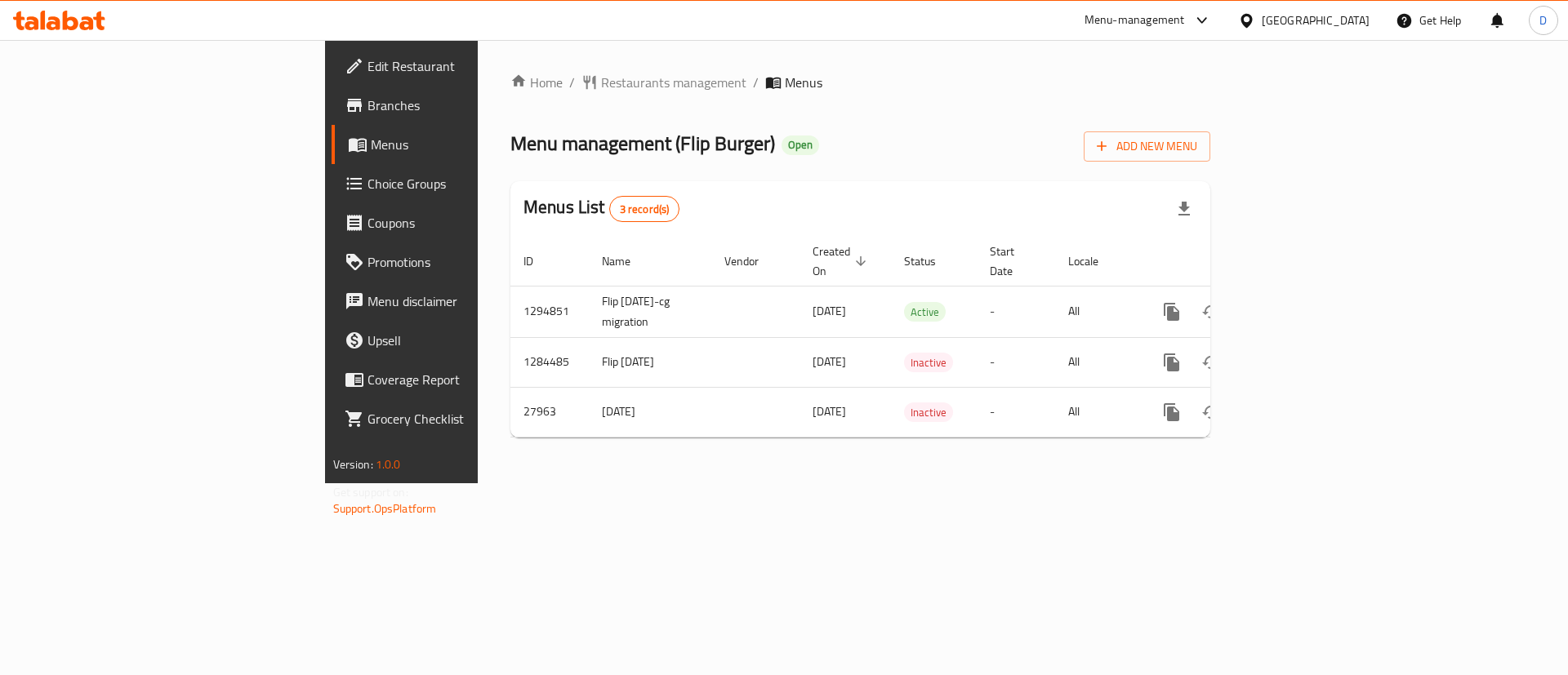
click at [1296, 305] on icon "enhanced table" at bounding box center [1289, 312] width 15 height 15
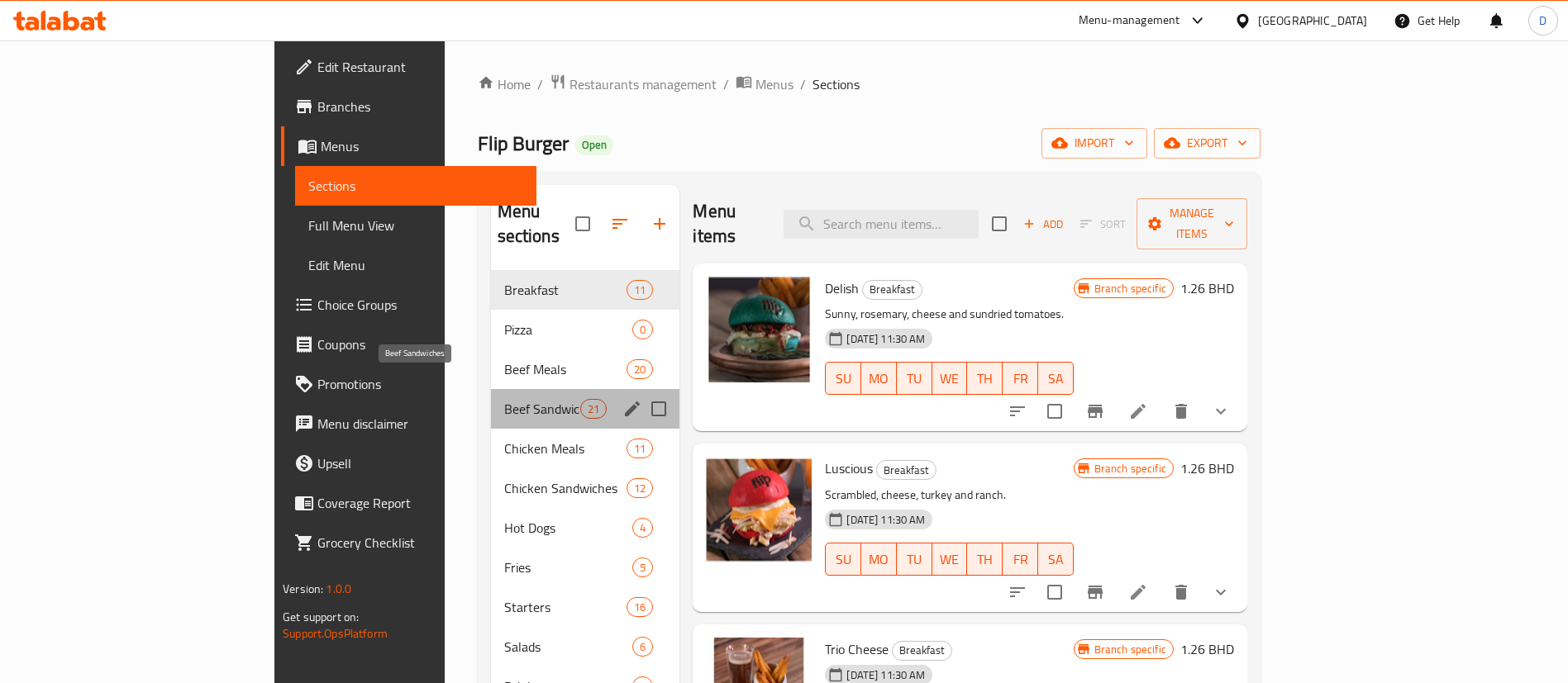
click at [505, 399] on span "Beef Sandwiches" at bounding box center [543, 409] width 77 height 20
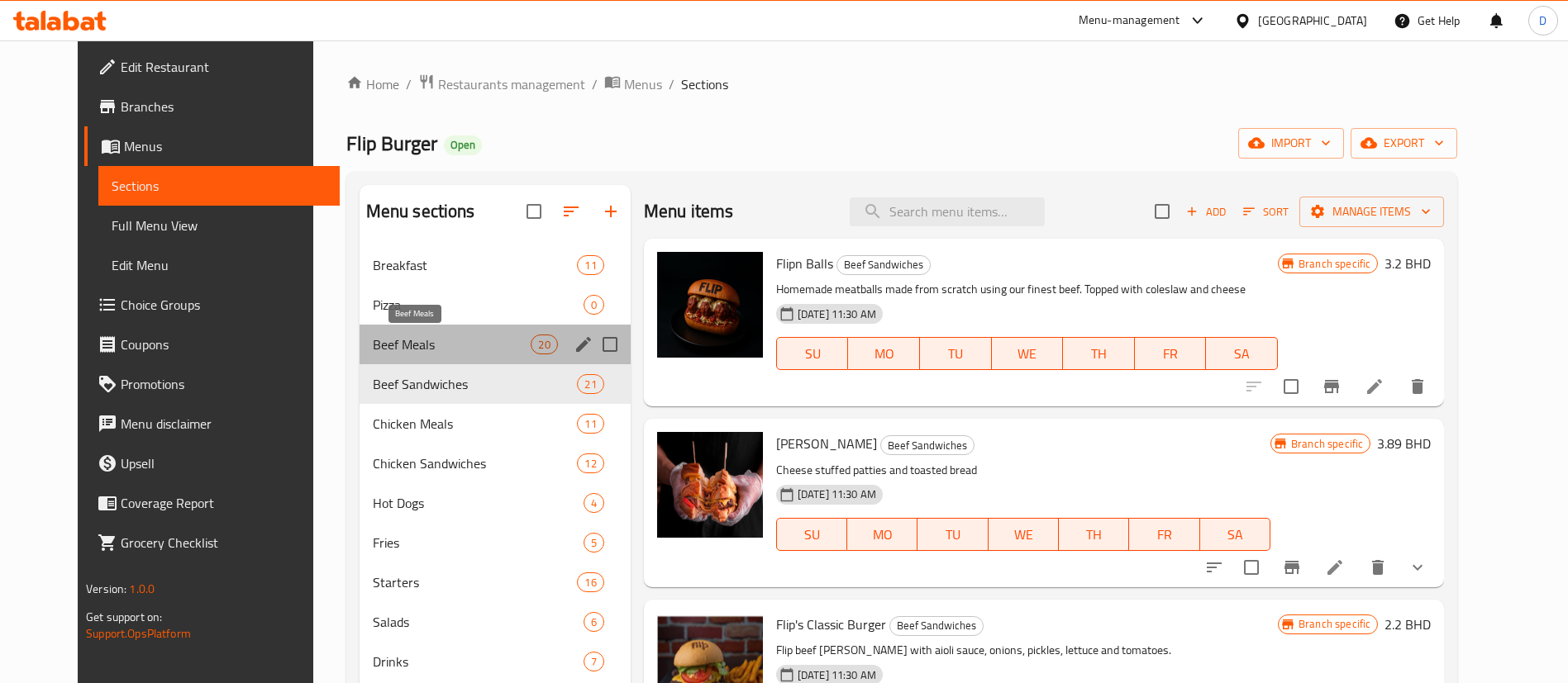
click at [408, 353] on span "Beef Meals" at bounding box center [452, 344] width 158 height 20
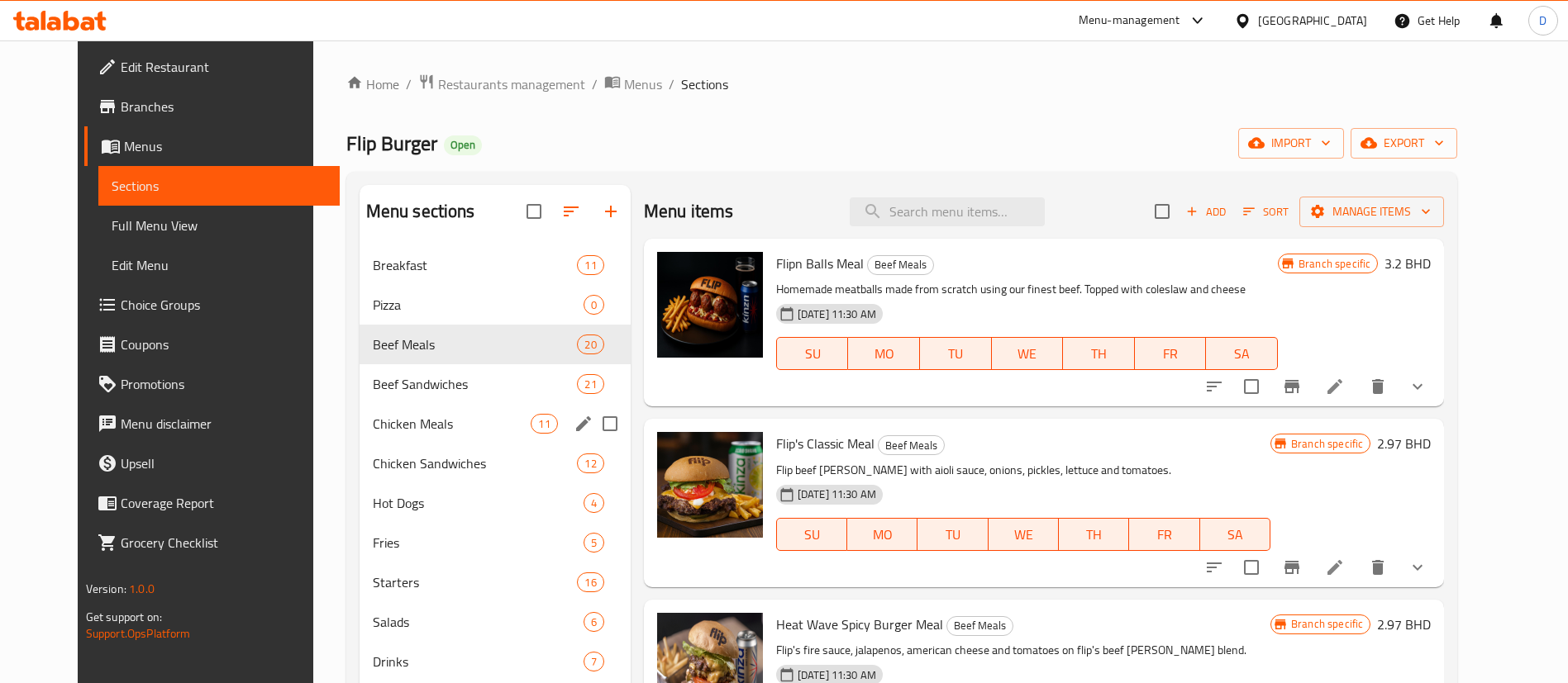
click at [432, 407] on div "Chicken Meals 11" at bounding box center [495, 423] width 271 height 40
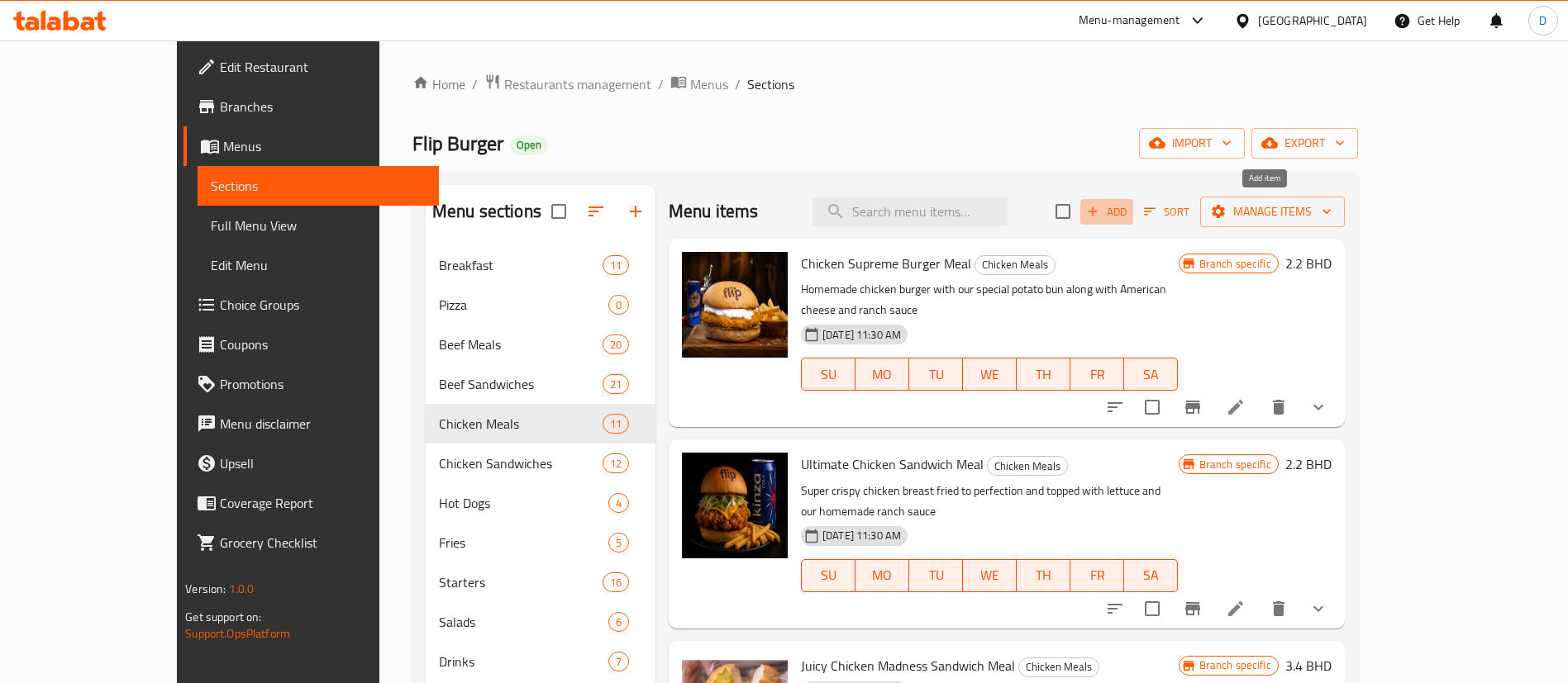
click at [1134, 221] on button "Add" at bounding box center [1106, 212] width 53 height 26
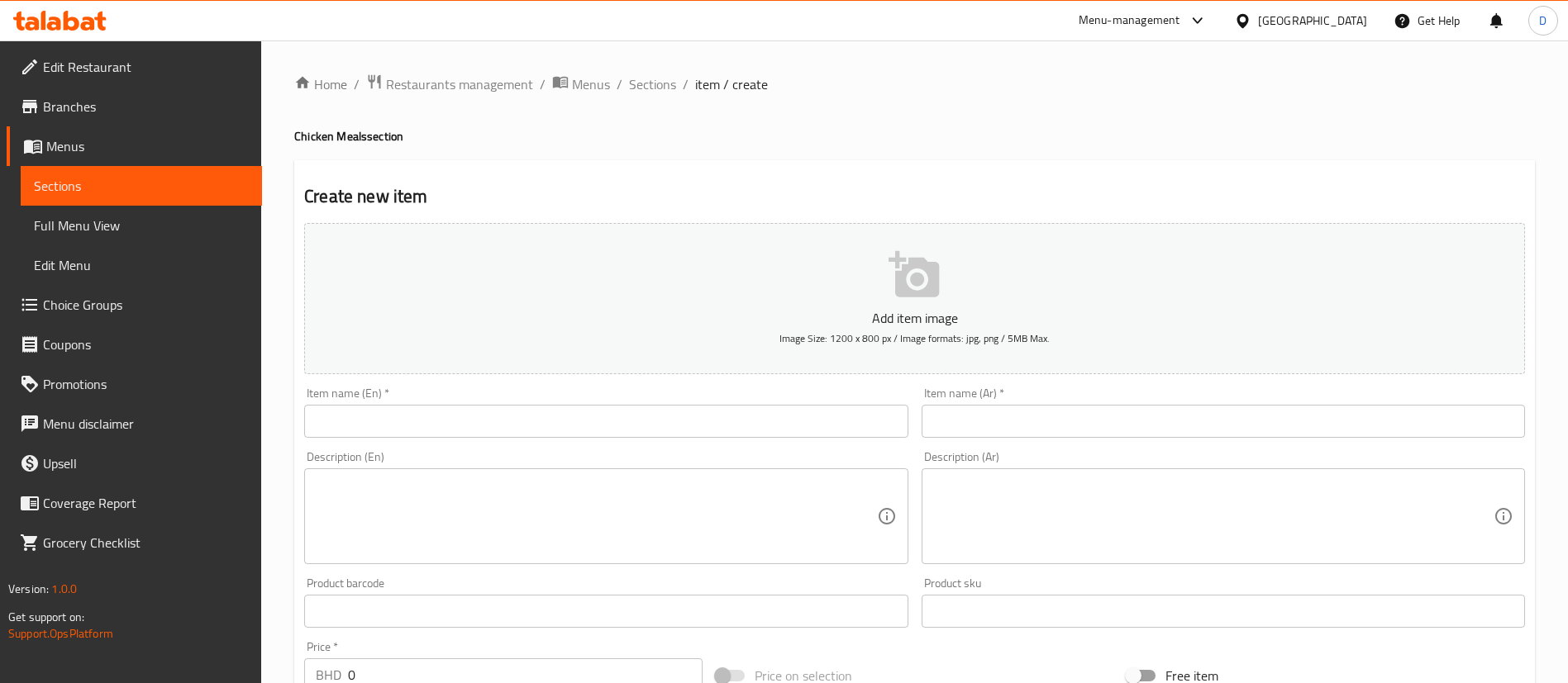
click at [505, 511] on textarea at bounding box center [596, 517] width 561 height 78
paste textarea "Chicken Club Ranch Meal"
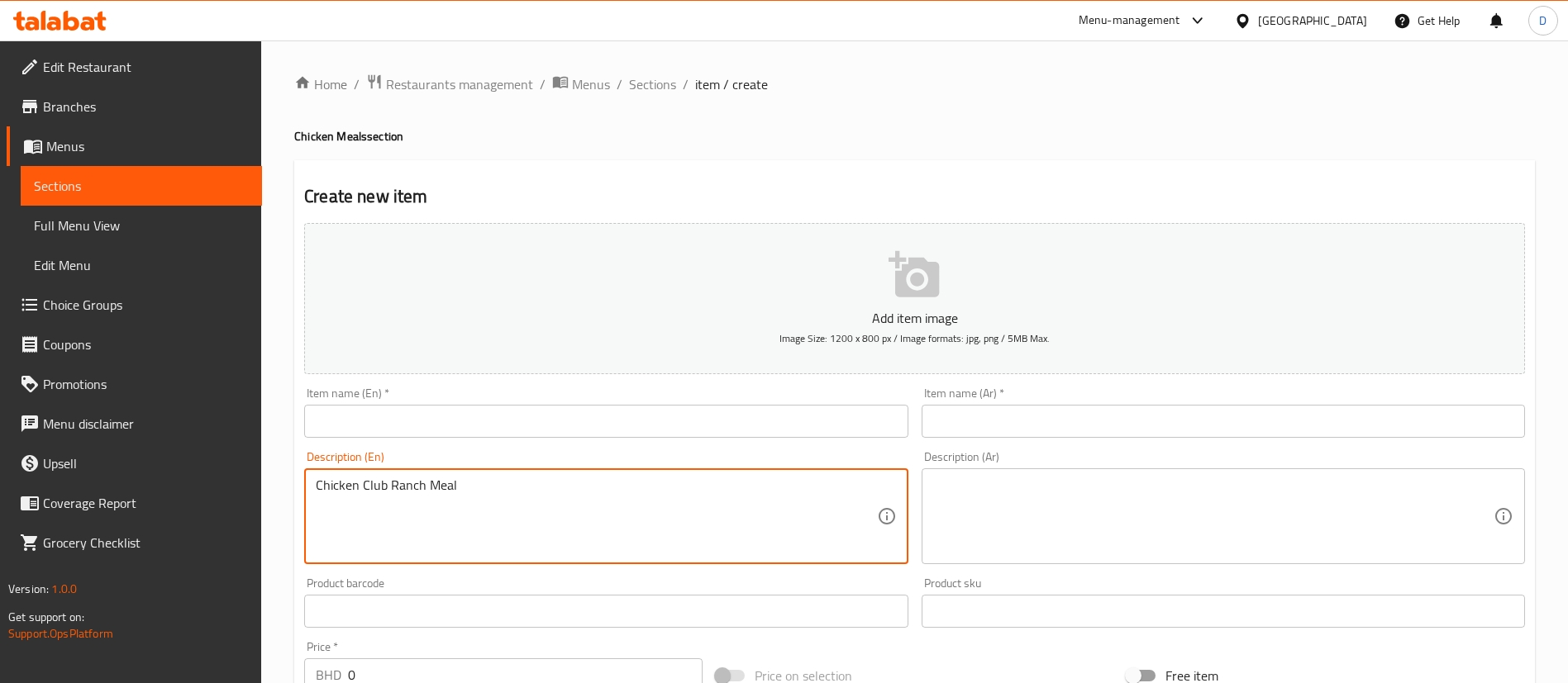
type textarea "Chicken Club Ranch Meal"
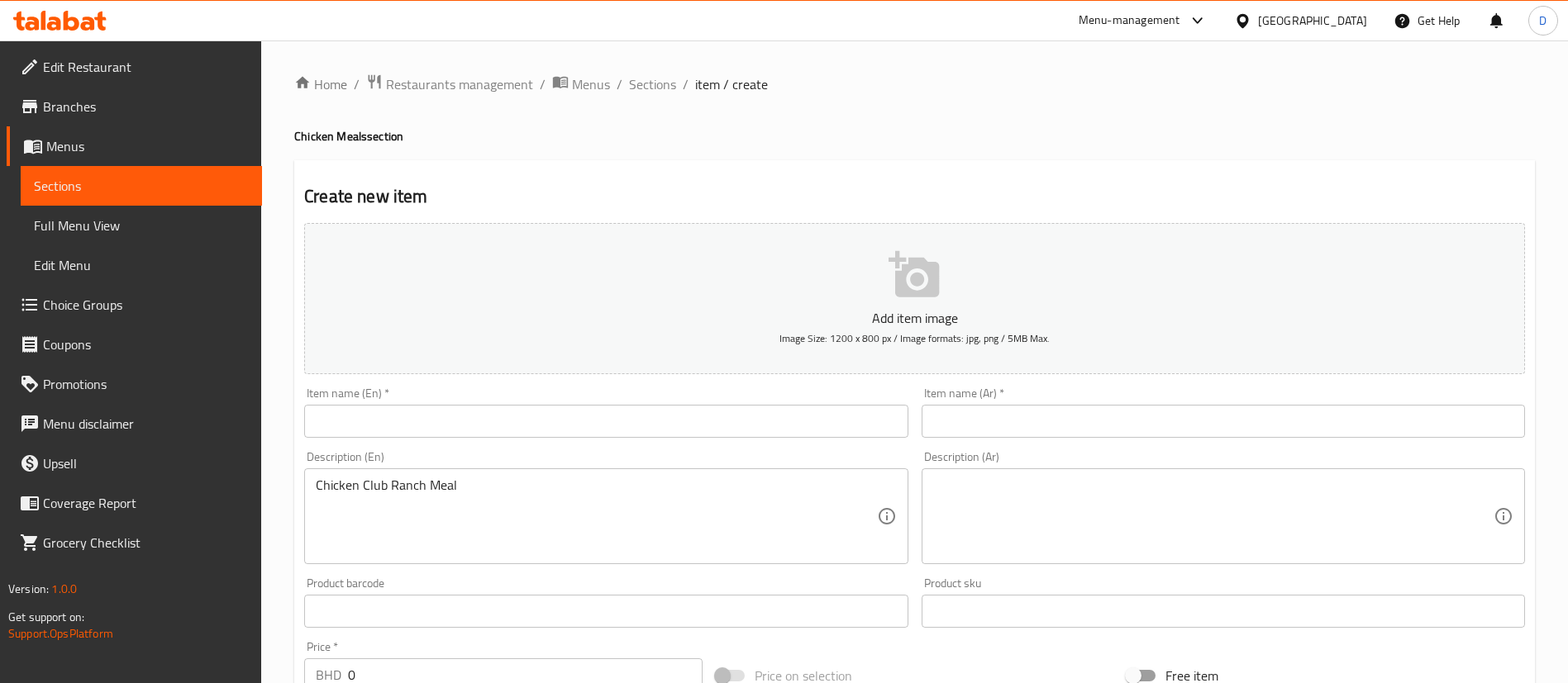
click at [449, 399] on div "Item name (En)   * Item name (En) *" at bounding box center [606, 413] width 603 height 51
click at [455, 419] on input "text" at bounding box center [606, 421] width 603 height 33
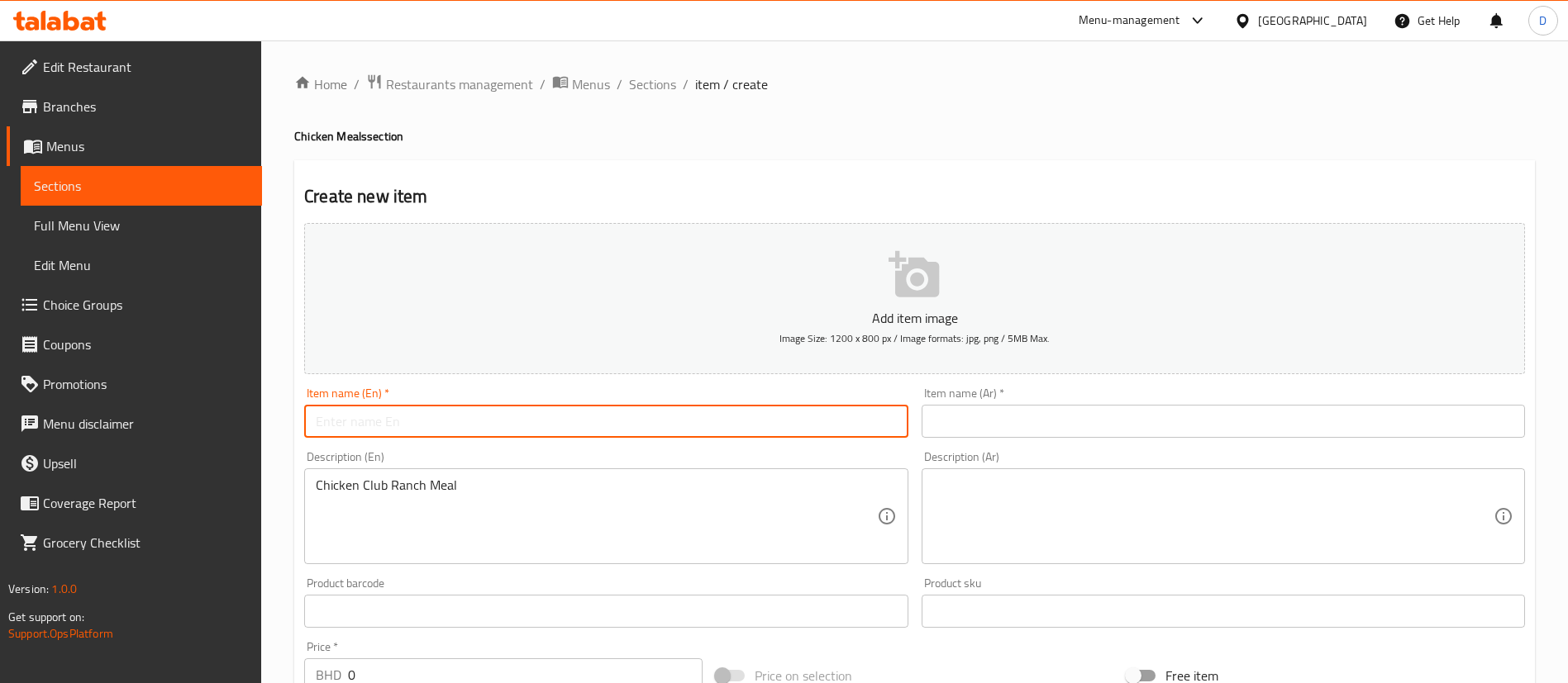
paste input "Chicken Club Ranch Meal"
type input "Chicken Club Ranch Meal"
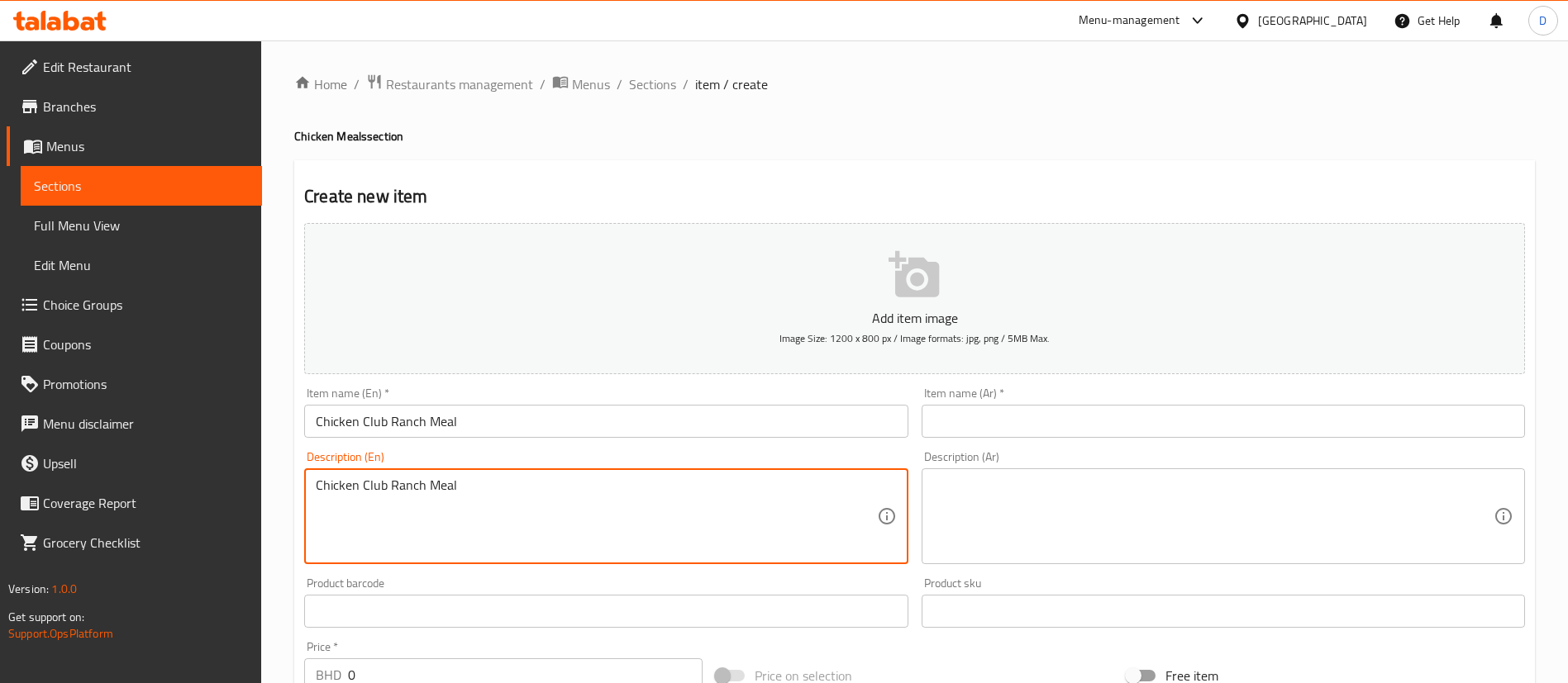
drag, startPoint x: 508, startPoint y: 477, endPoint x: 109, endPoint y: 474, distance: 399.0
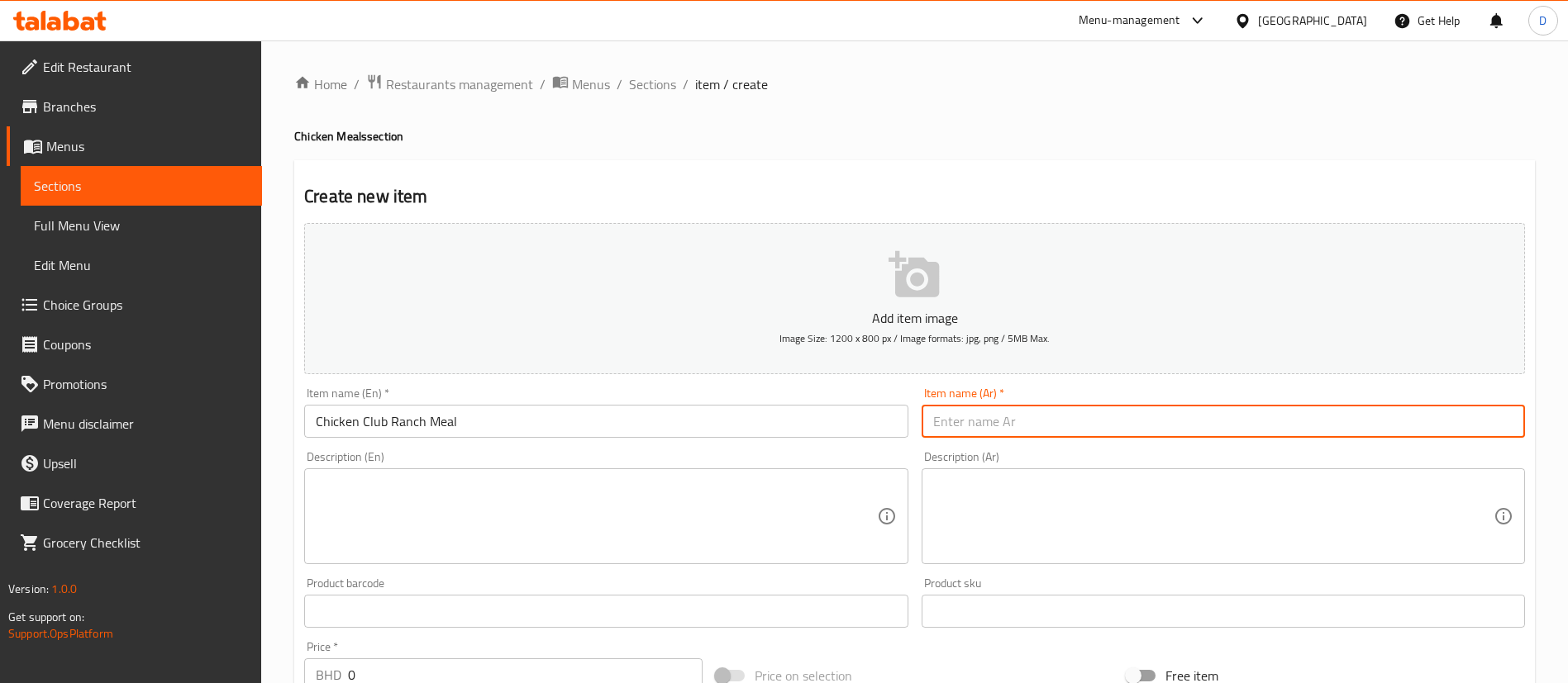
click at [950, 418] on input "text" at bounding box center [1224, 421] width 603 height 33
paste input "وجبة دجاج كلوب رانش"
type input "وجبة دجاج كلوب رانش"
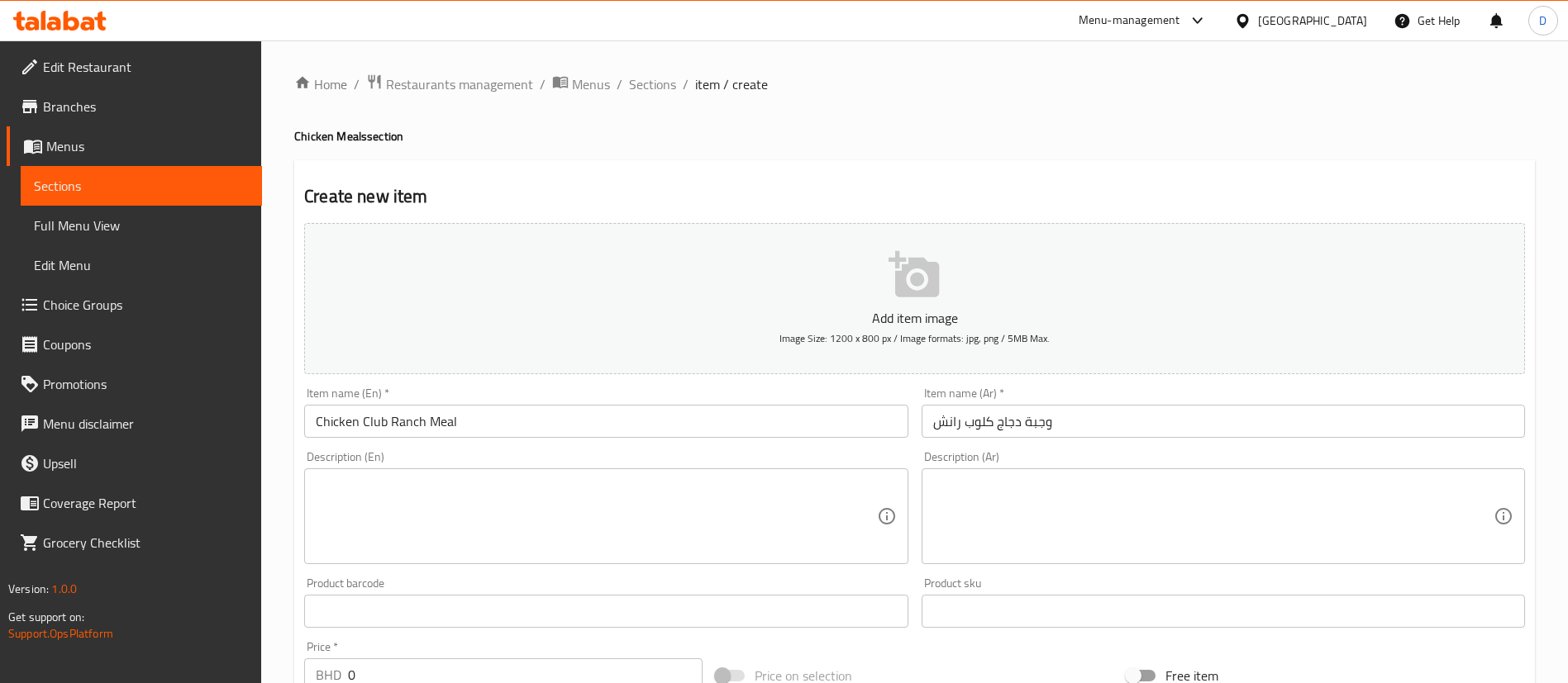
click at [643, 472] on div "Description (En)" at bounding box center [606, 517] width 603 height 96
click at [643, 454] on div "Description (En) Description (En)" at bounding box center [606, 507] width 603 height 113
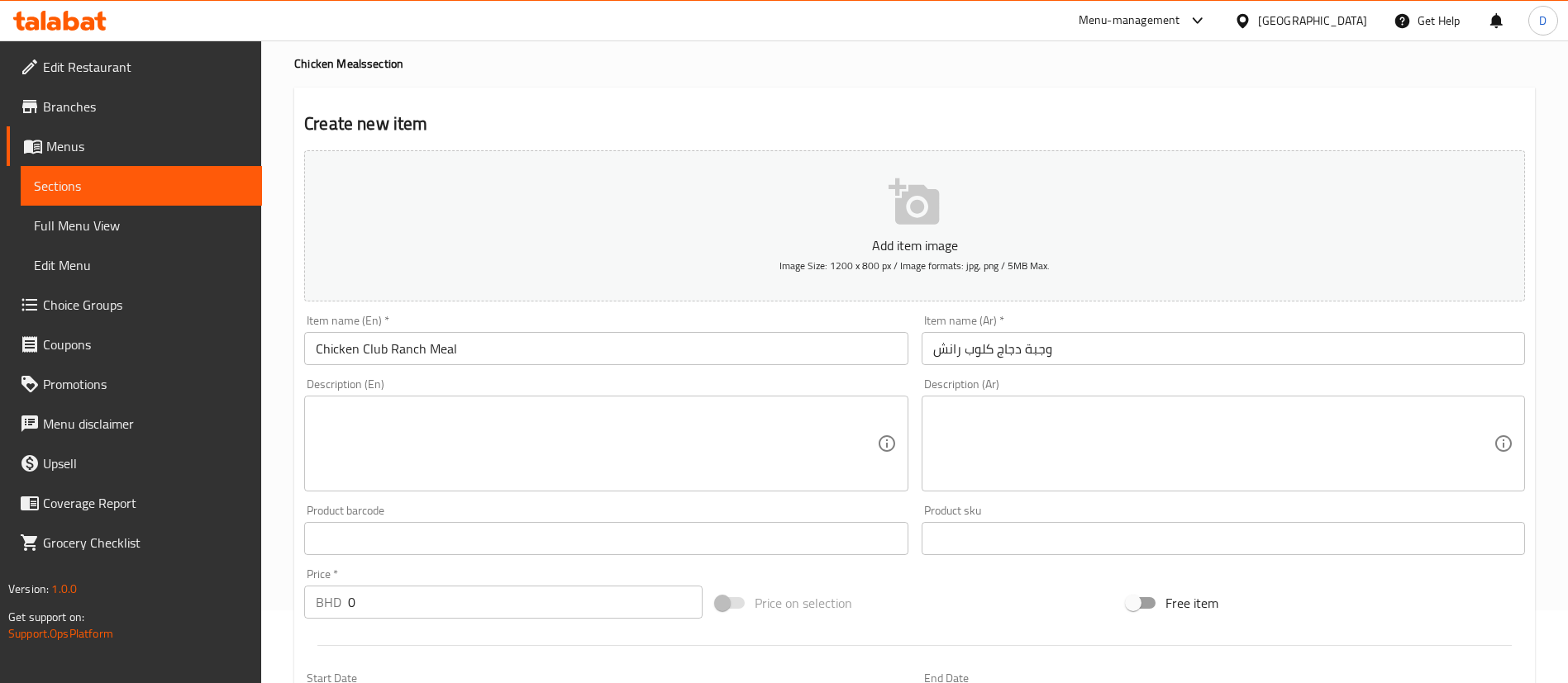
scroll to position [124, 0]
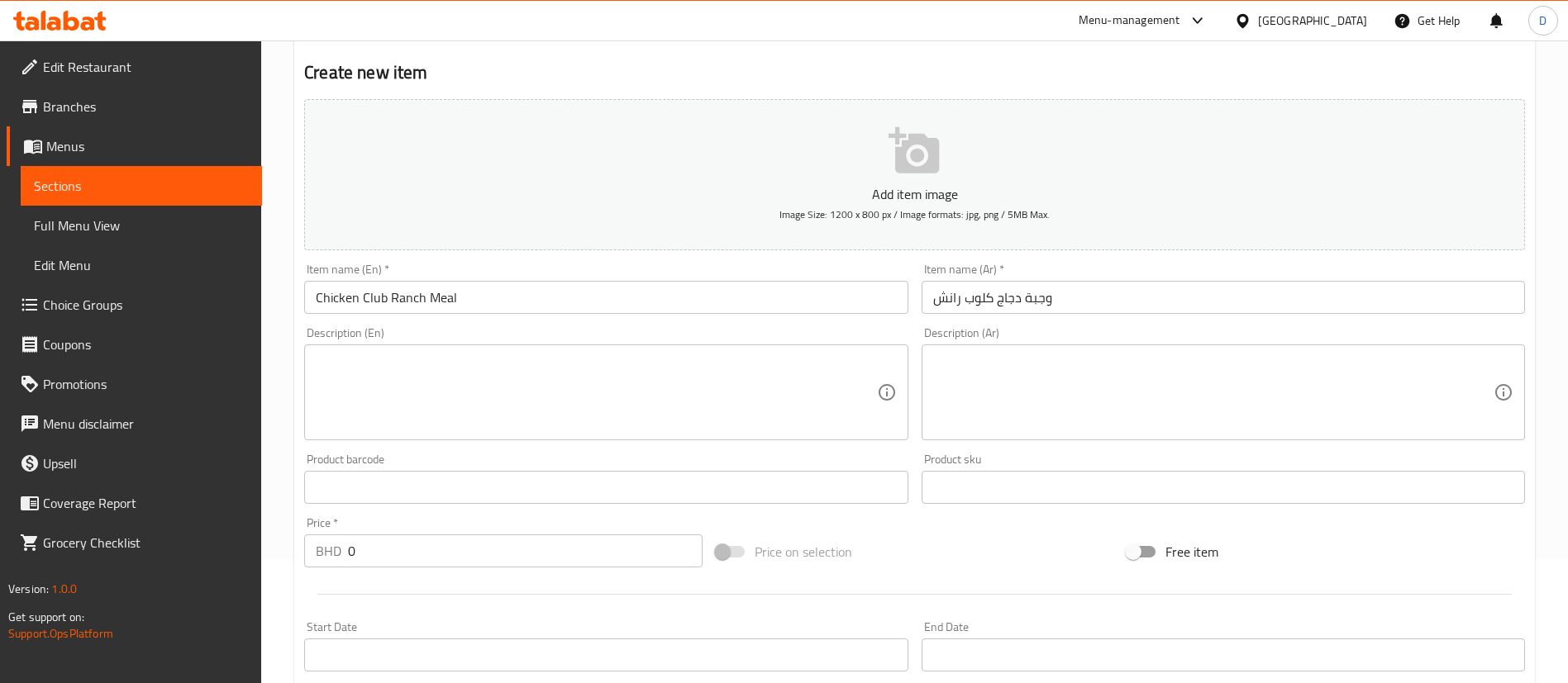
drag, startPoint x: 405, startPoint y: 536, endPoint x: 272, endPoint y: 542, distance: 133.1
click at [272, 542] on div "Home / Restaurants management / Menus / Sections / item / create Chicken Meals …" at bounding box center [915, 479] width 1307 height 1127
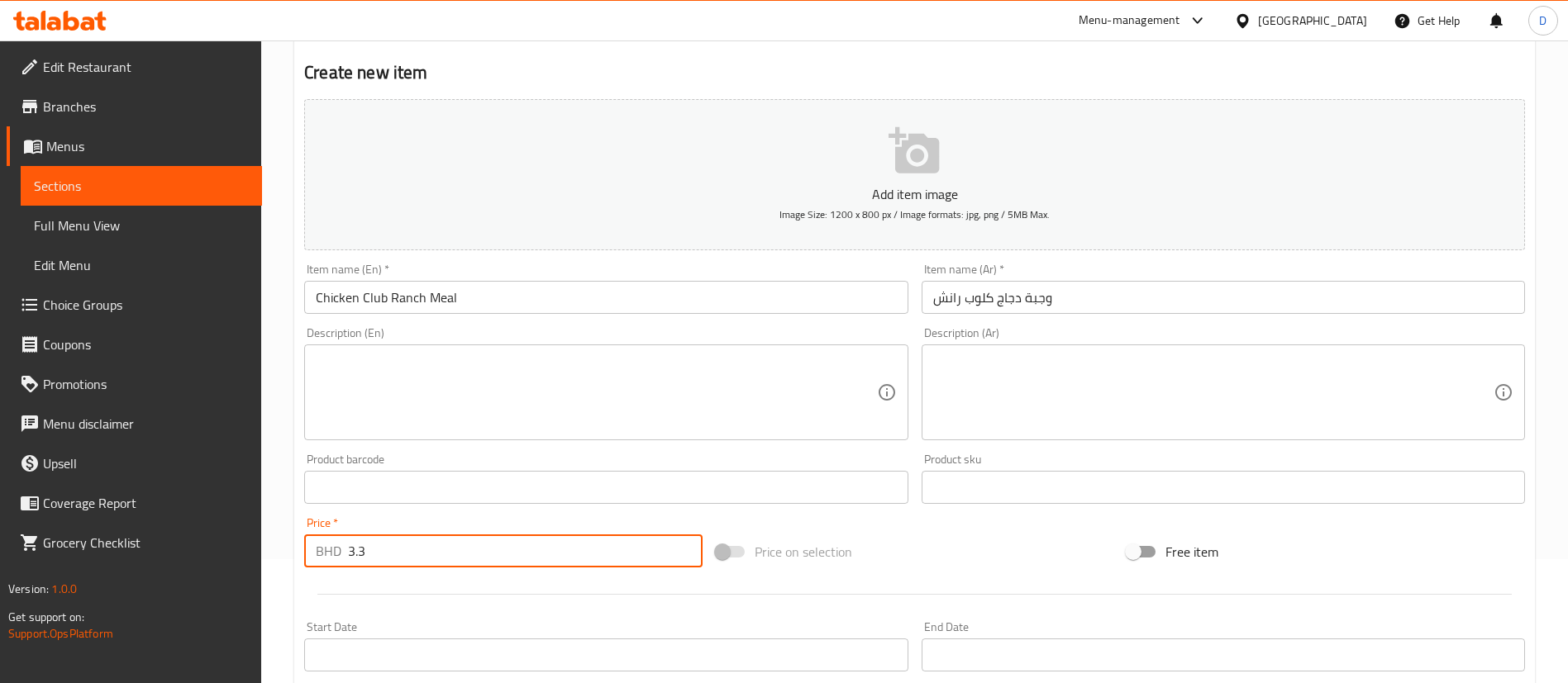
type input "3.3"
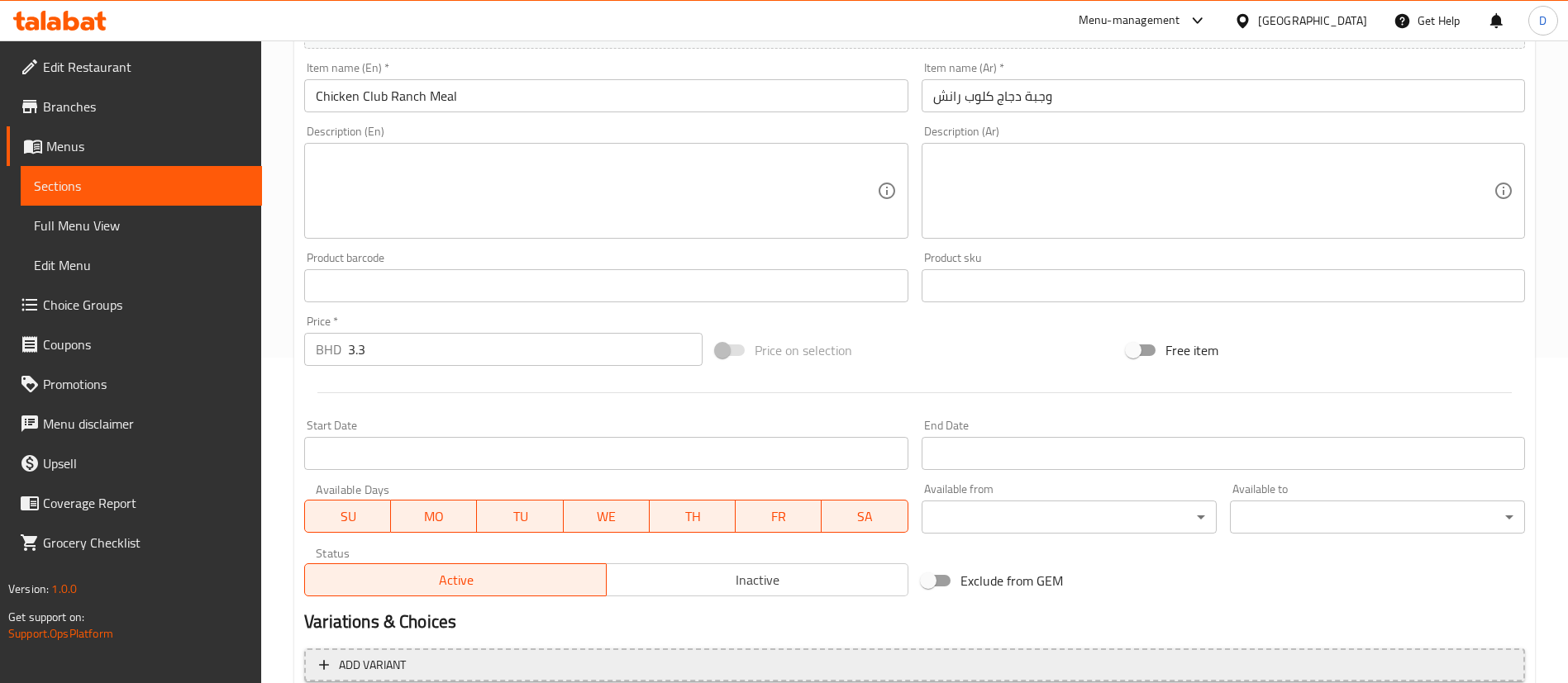
scroll to position [484, 0]
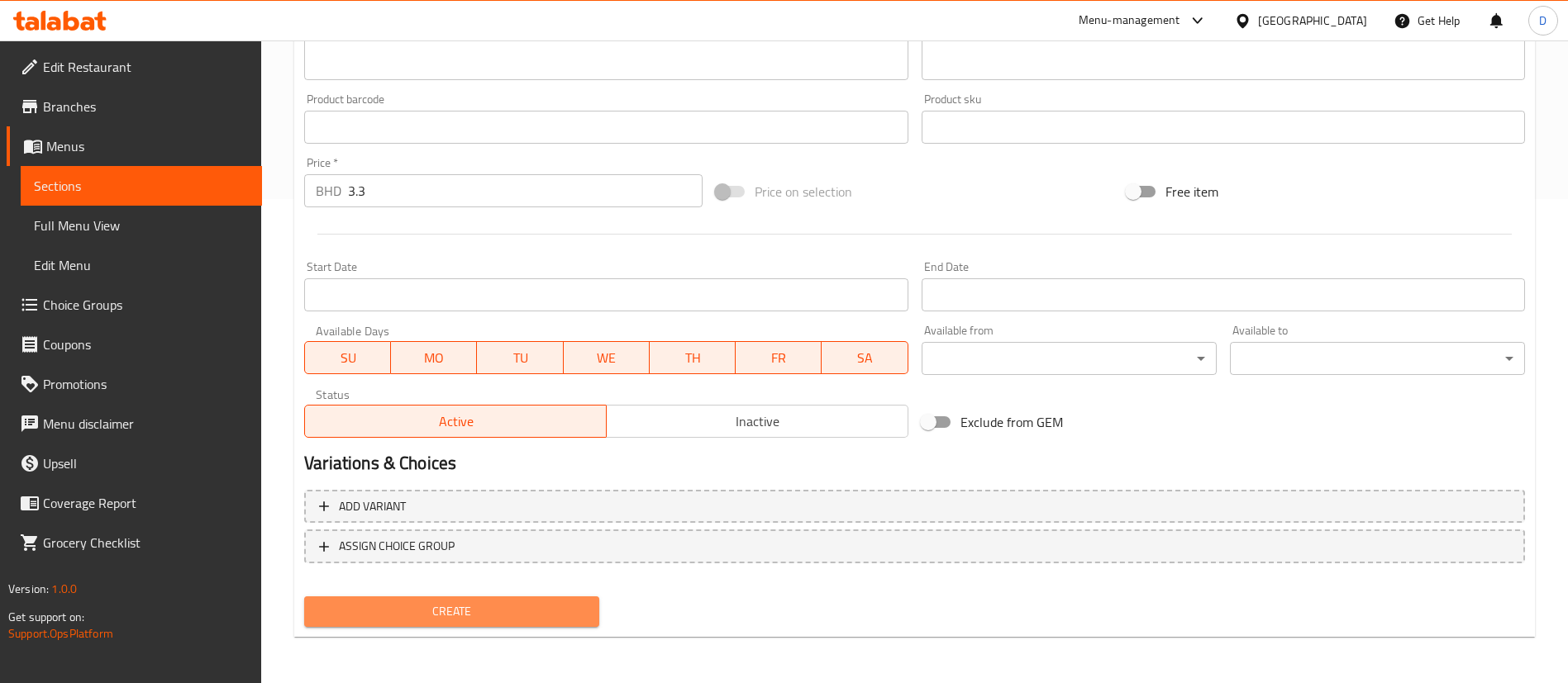
click at [538, 601] on span "Create" at bounding box center [452, 611] width 269 height 20
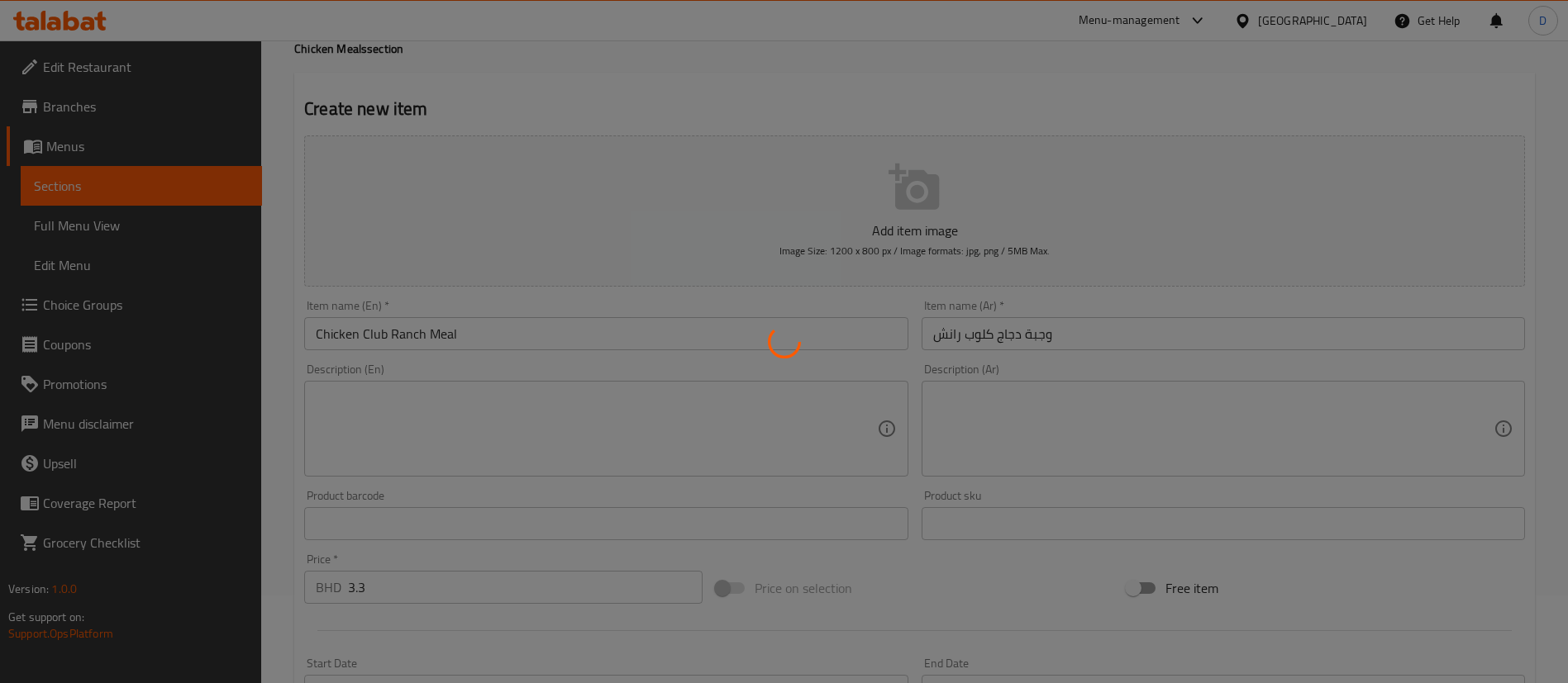
scroll to position [0, 0]
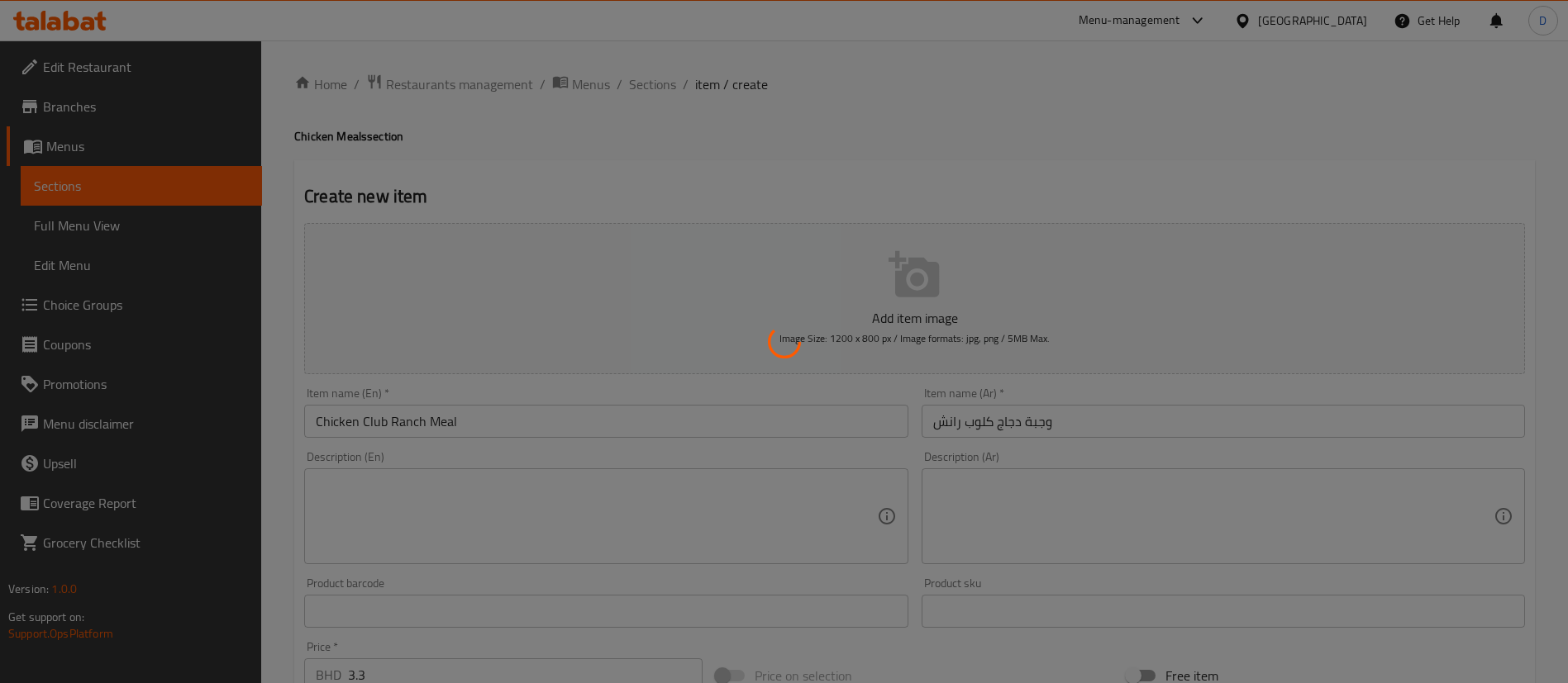
type input "0"
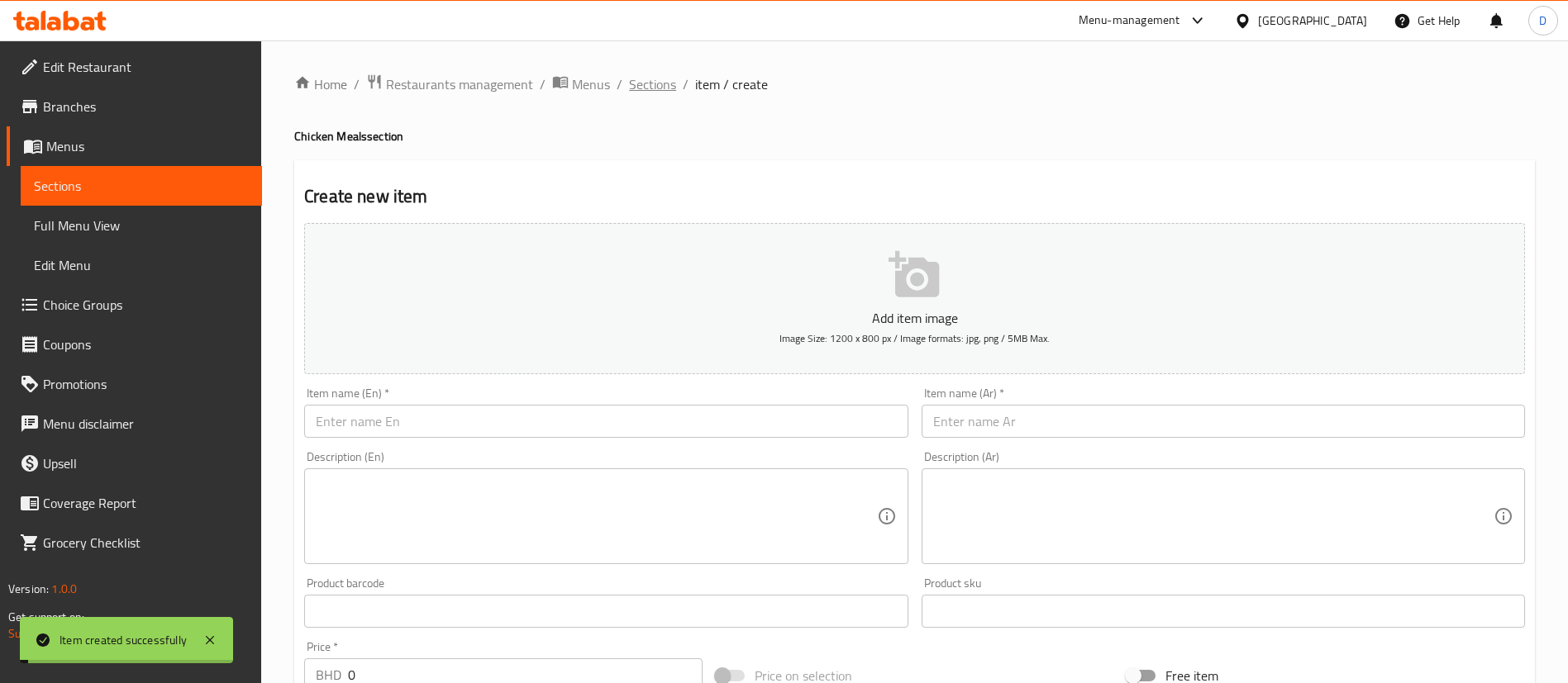
click at [653, 75] on span "Sections" at bounding box center [652, 84] width 47 height 20
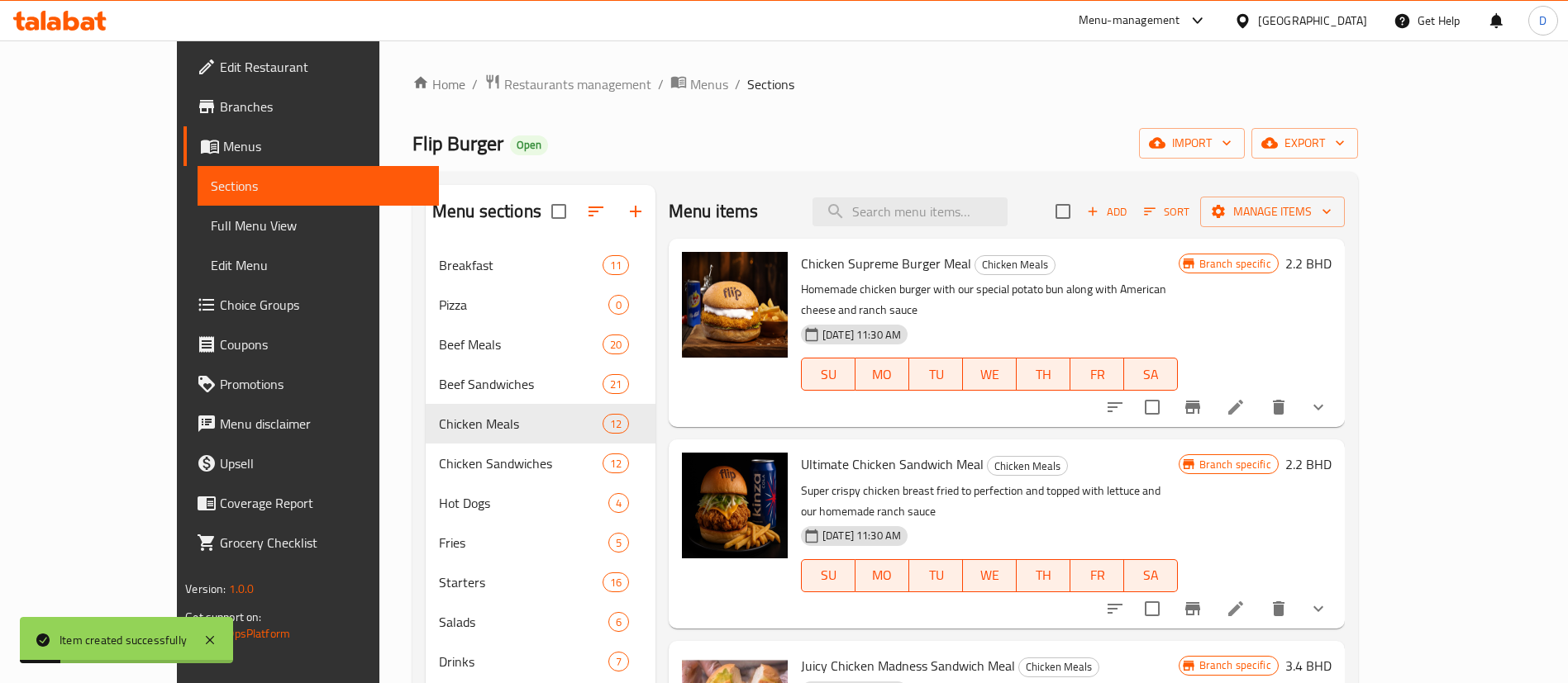
click at [1103, 133] on div "Flip Burger Open import export" at bounding box center [885, 143] width 946 height 30
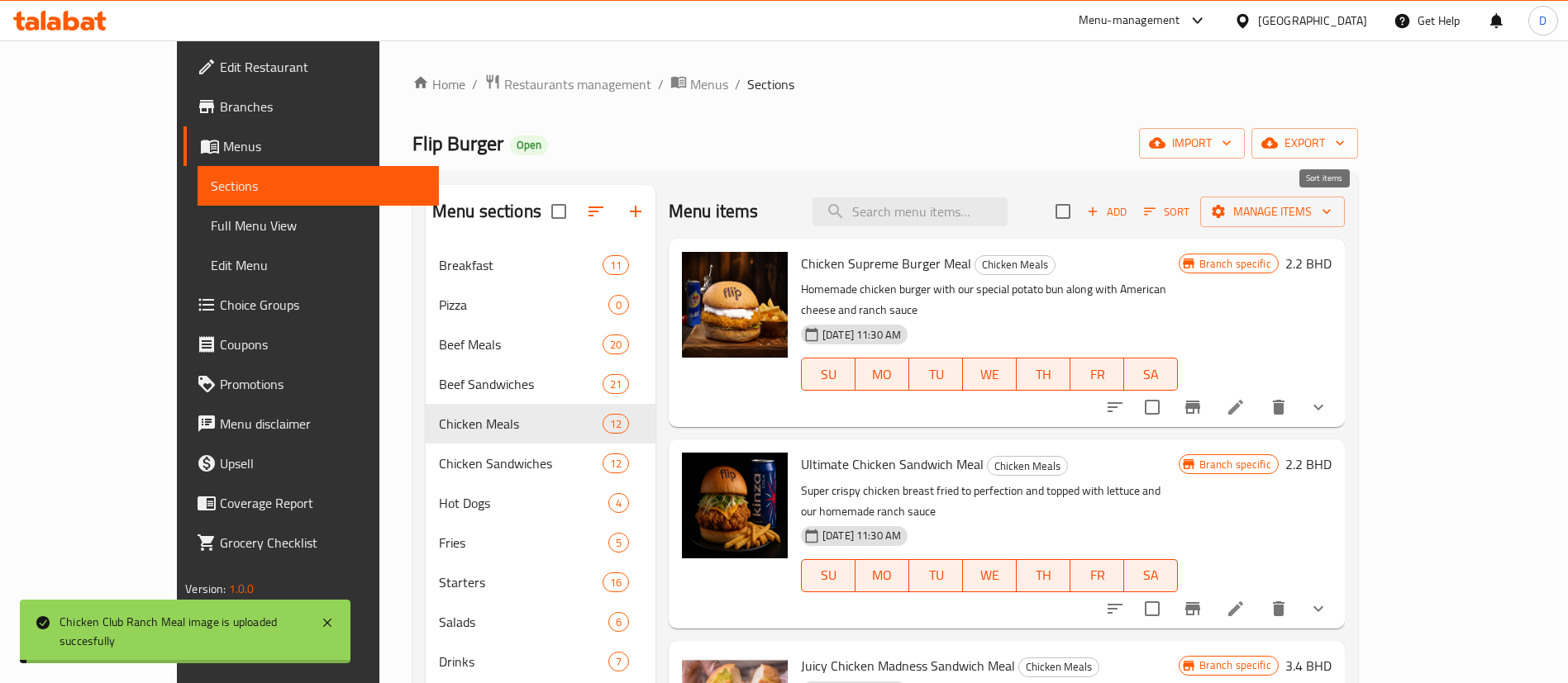
click at [1190, 209] on span "Sort" at bounding box center [1167, 212] width 45 height 19
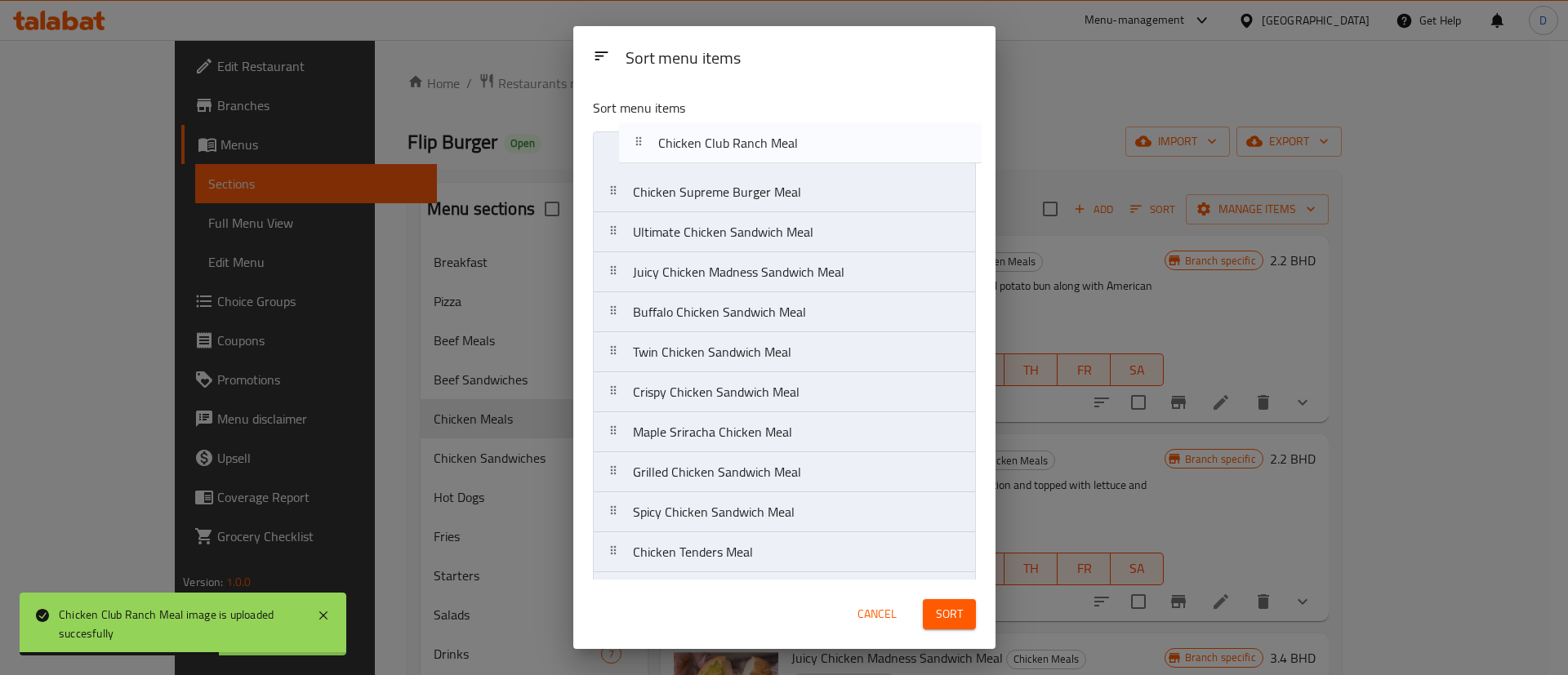
drag, startPoint x: 684, startPoint y: 563, endPoint x: 710, endPoint y: 142, distance: 421.8
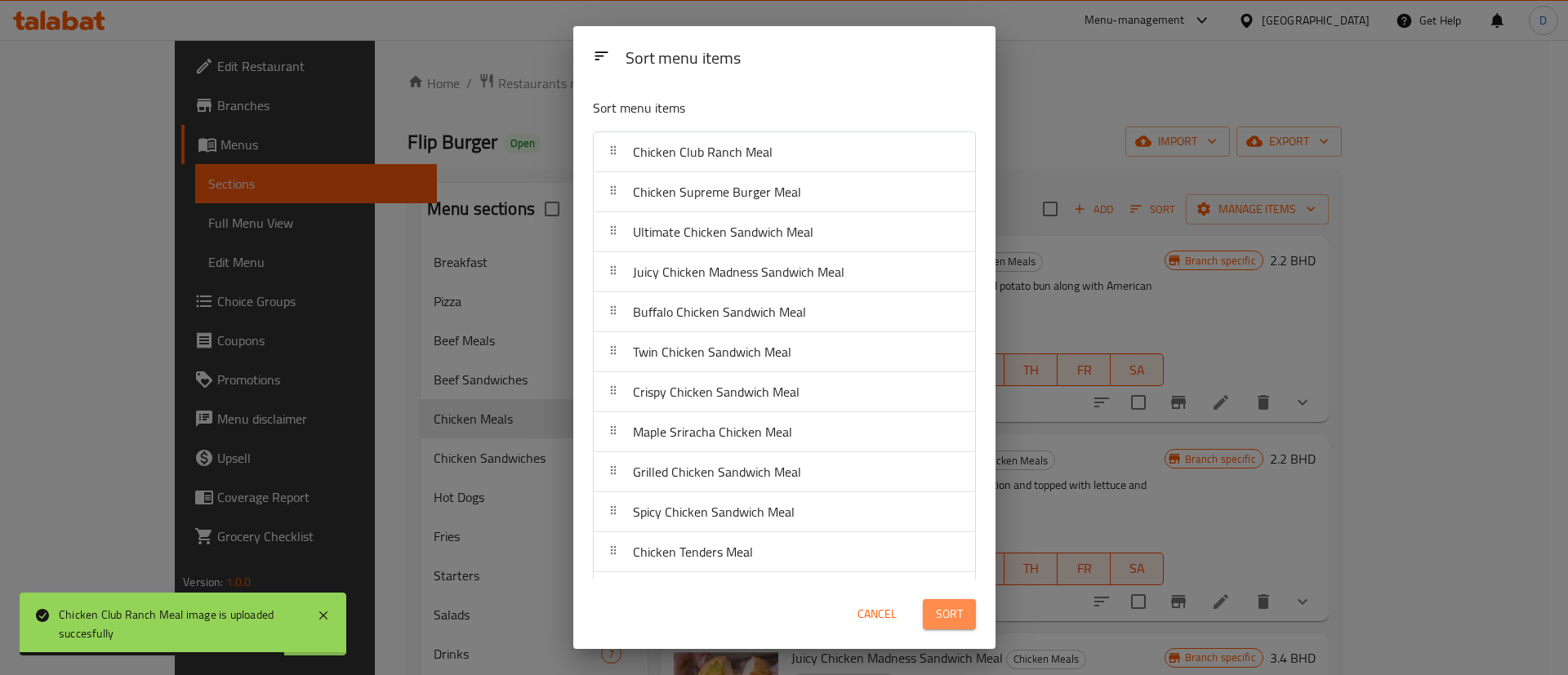
click at [940, 625] on button "Sort" at bounding box center [949, 614] width 53 height 30
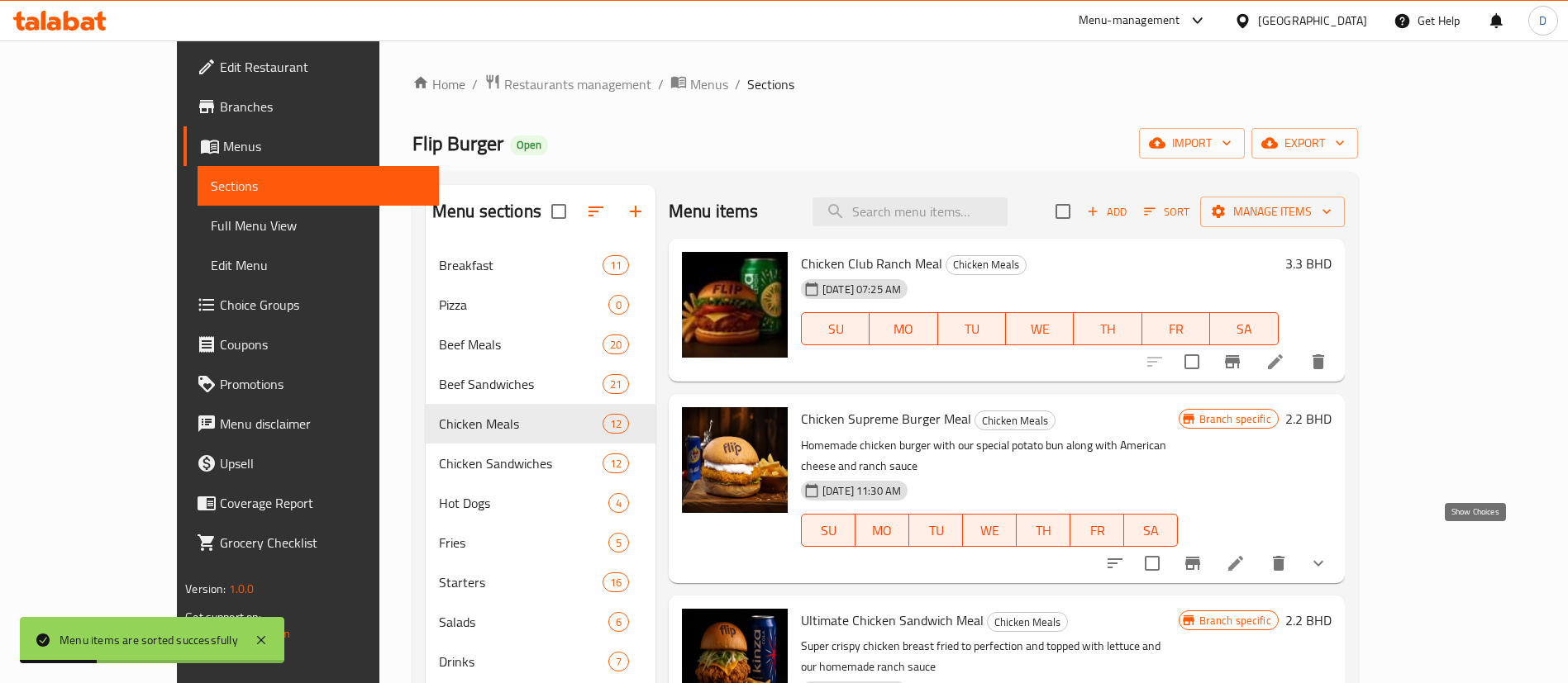
click at [1329, 553] on icon "show more" at bounding box center [1319, 563] width 20 height 20
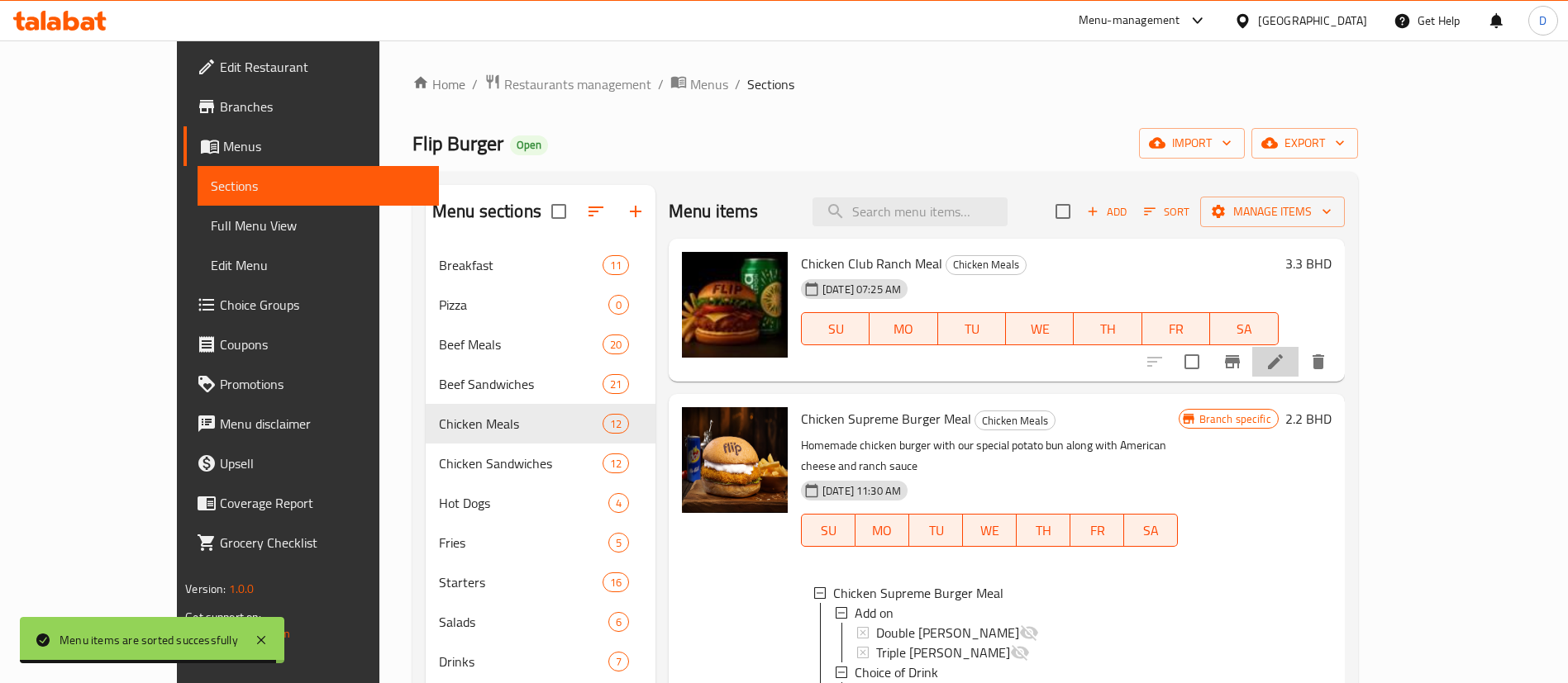
click at [1299, 358] on li at bounding box center [1276, 361] width 46 height 29
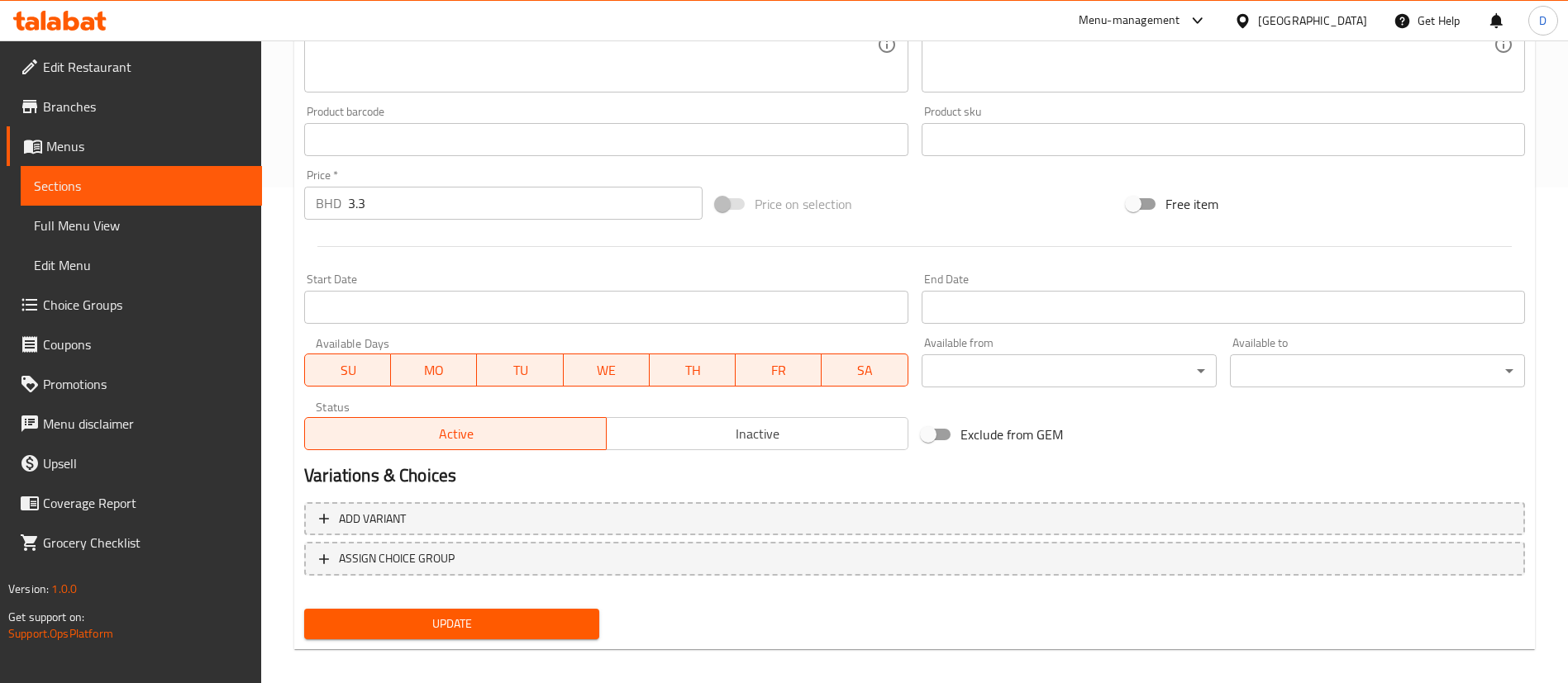
scroll to position [508, 0]
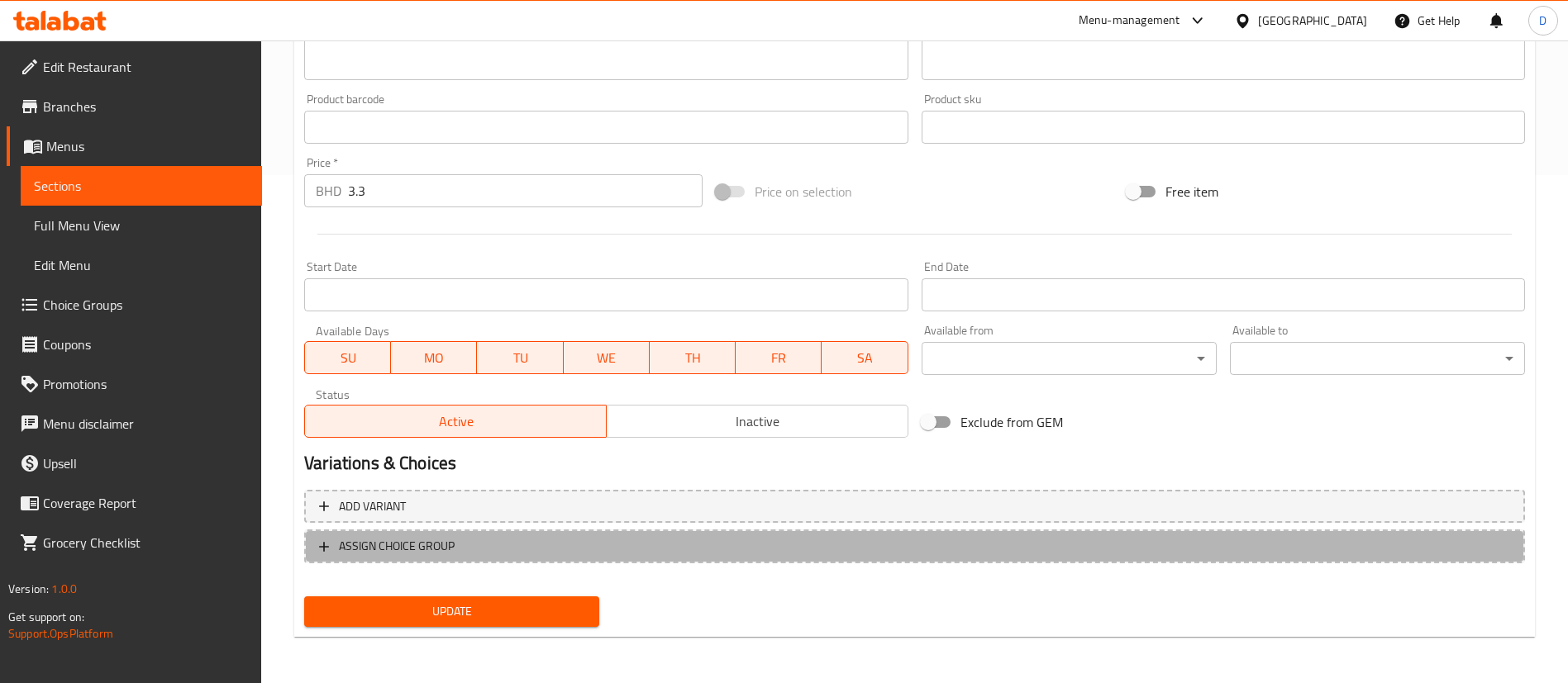
drag, startPoint x: 496, startPoint y: 549, endPoint x: 1144, endPoint y: 526, distance: 648.4
click at [506, 547] on span "ASSIGN CHOICE GROUP" at bounding box center [915, 546] width 1192 height 20
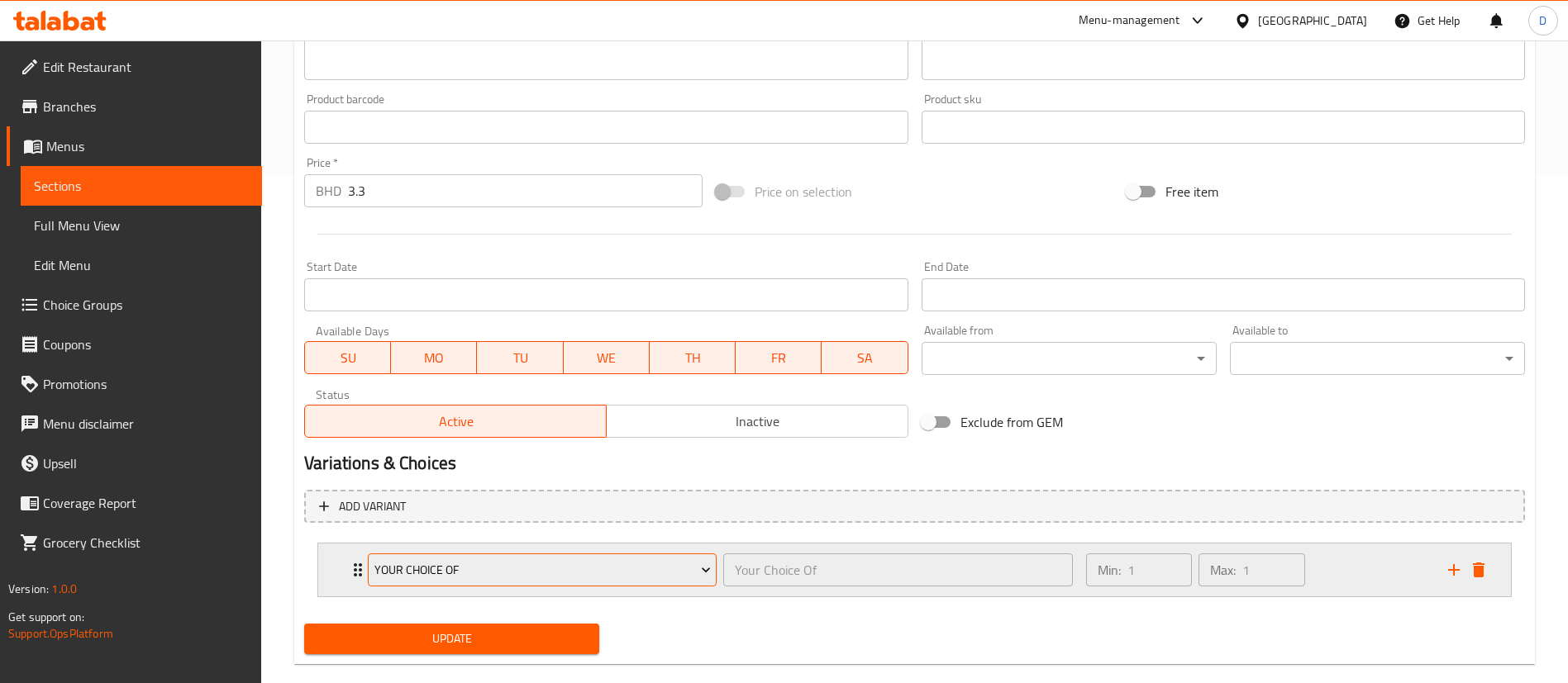
click at [577, 569] on span "Your Choice Of" at bounding box center [543, 570] width 336 height 20
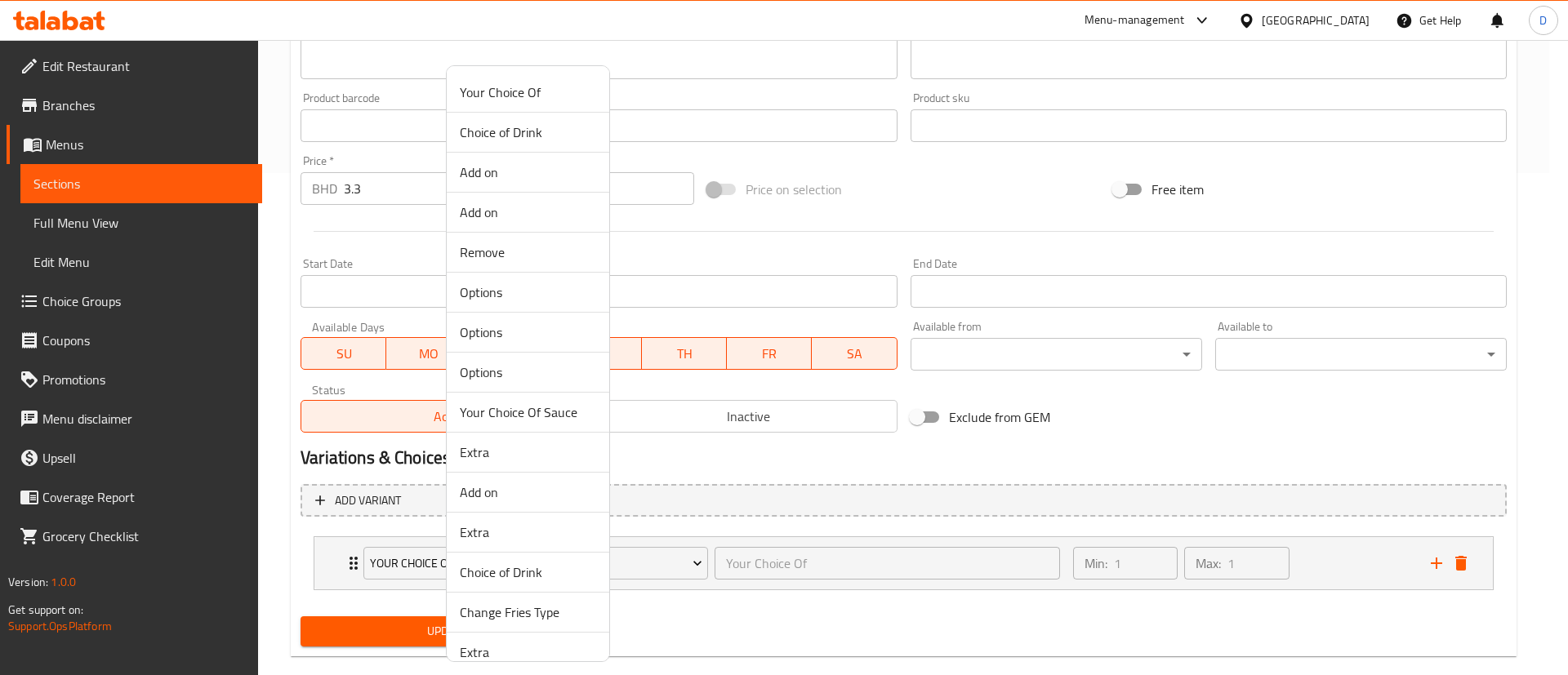
click at [524, 127] on span "Choice of Drink" at bounding box center [527, 132] width 136 height 19
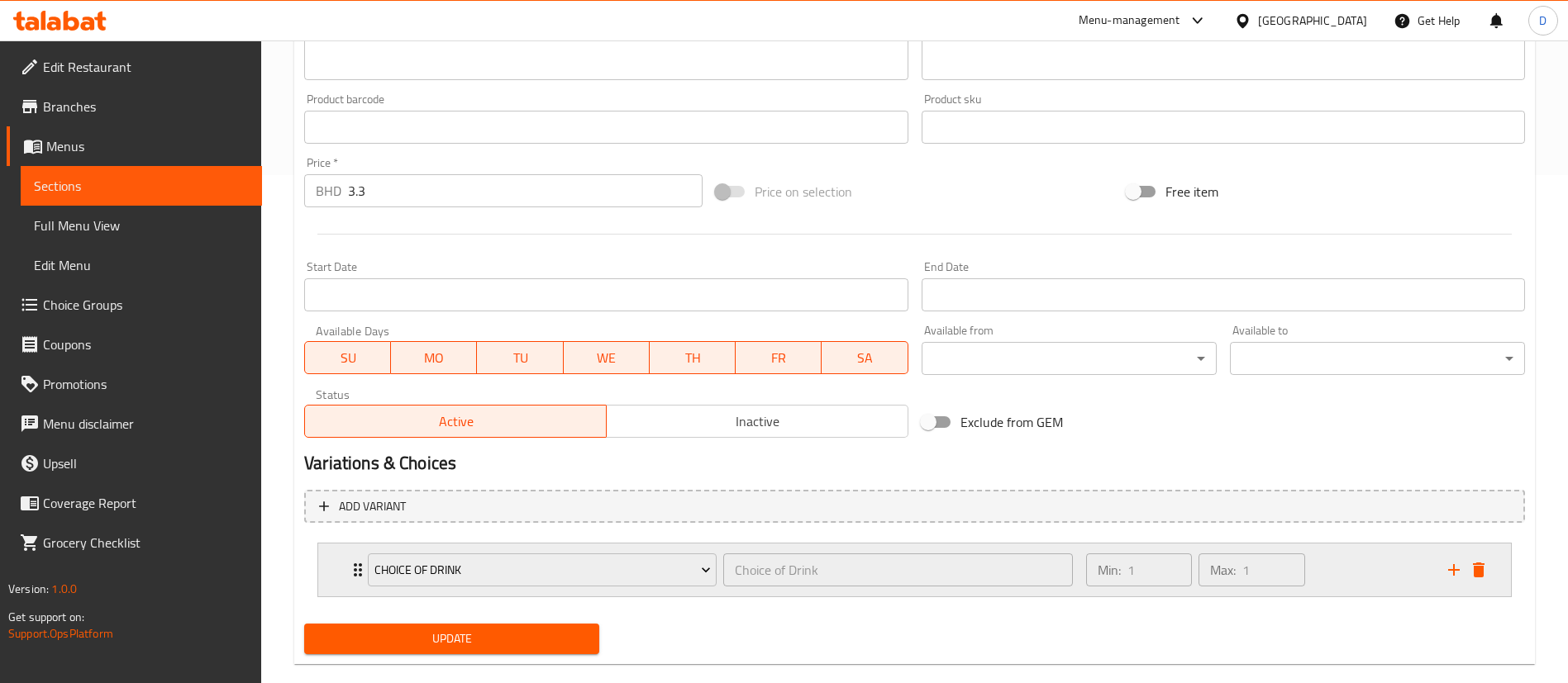
click at [358, 590] on div "Choice of Drink Choice of Drink ​" at bounding box center [720, 569] width 725 height 52
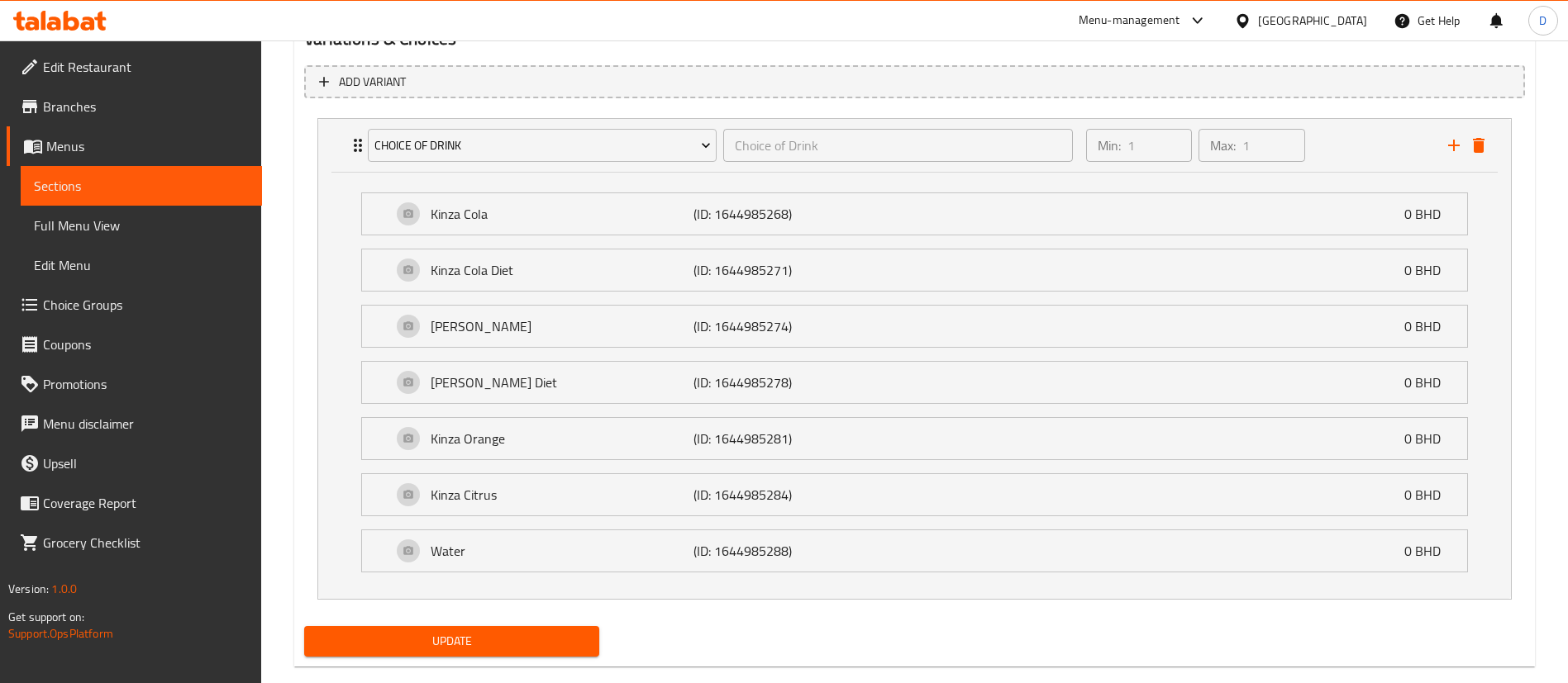
scroll to position [962, 0]
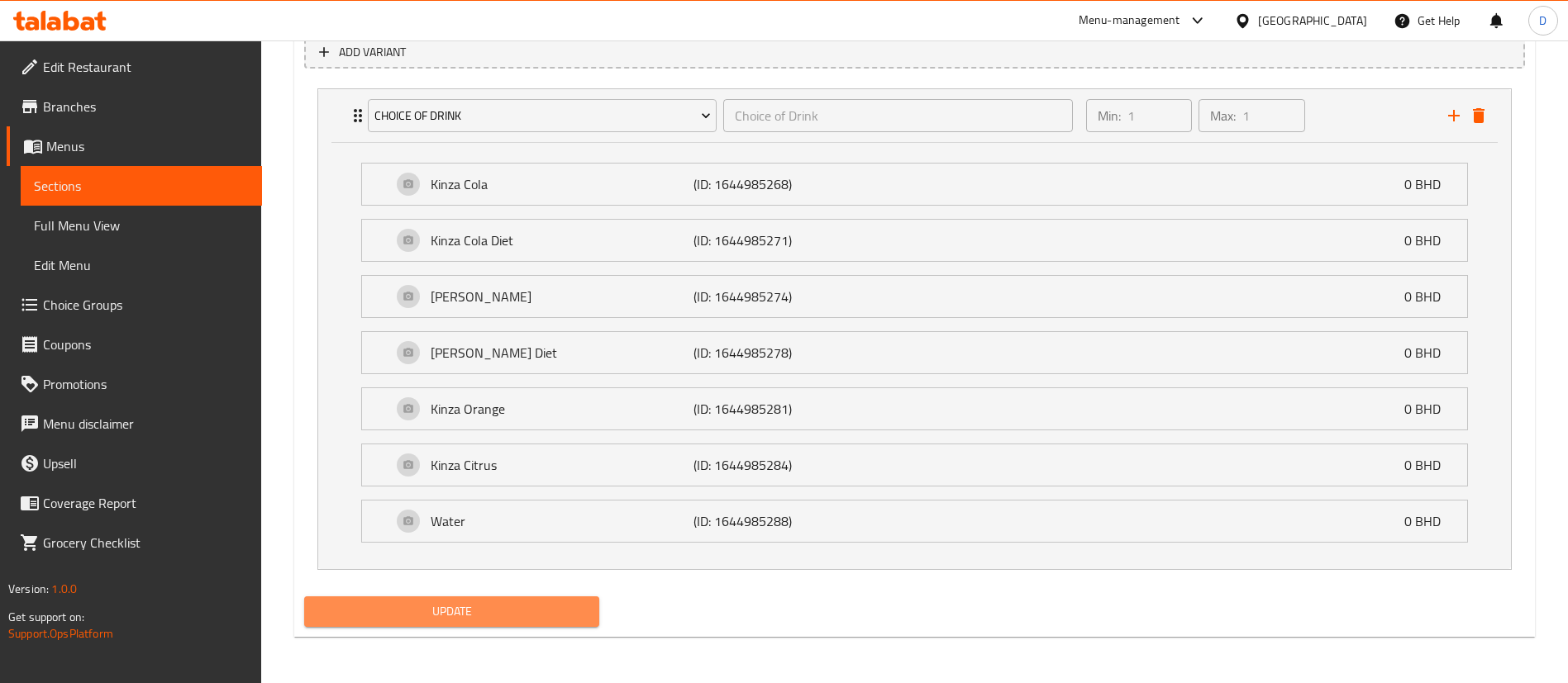
click at [461, 613] on span "Update" at bounding box center [452, 611] width 269 height 20
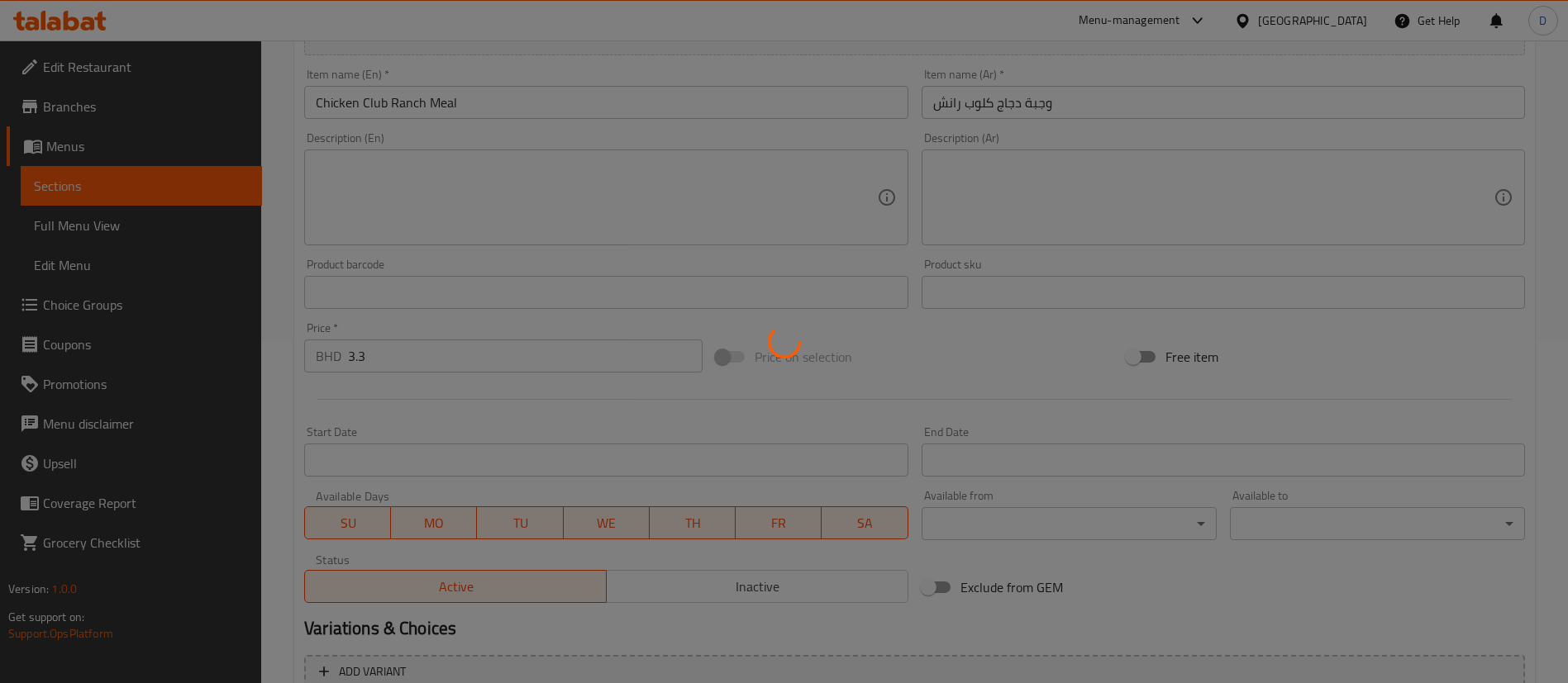
scroll to position [0, 0]
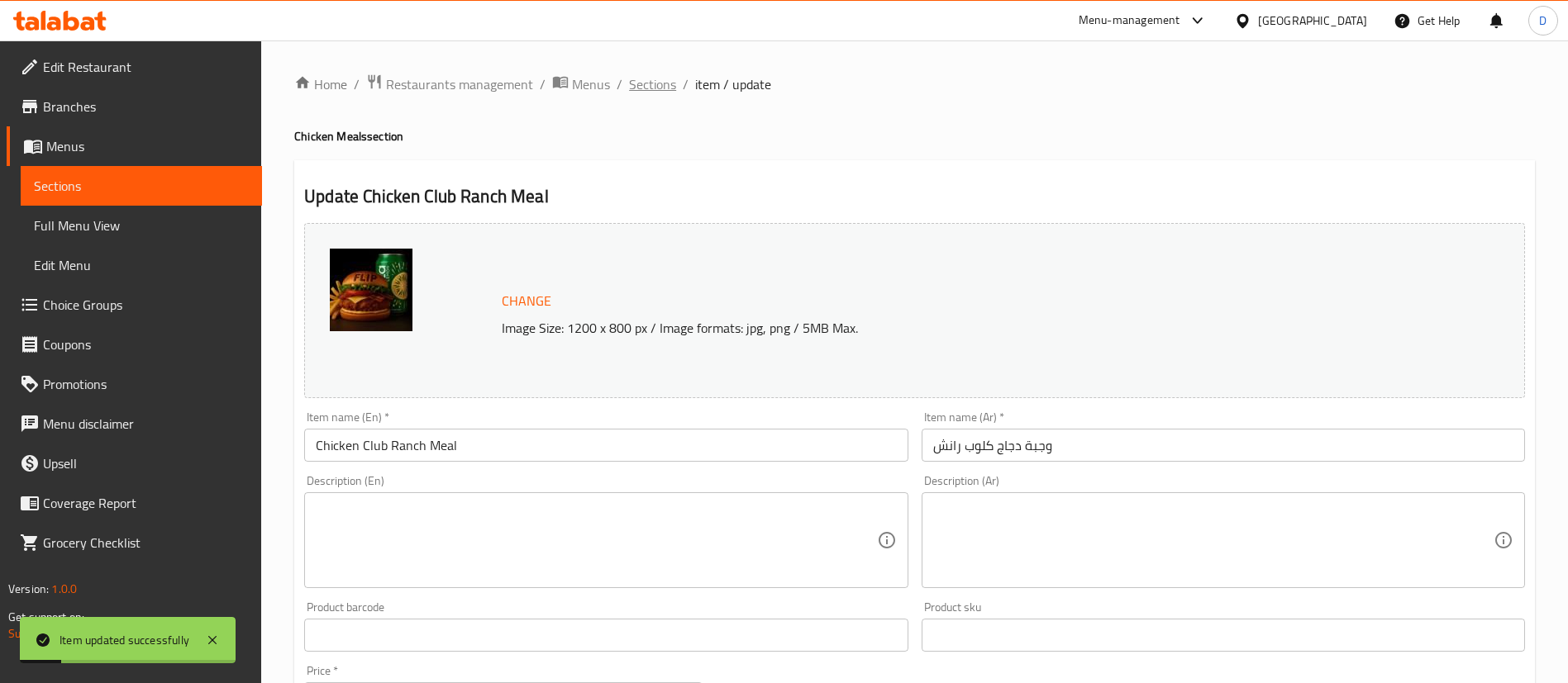
click at [659, 94] on span "Sections" at bounding box center [652, 84] width 47 height 20
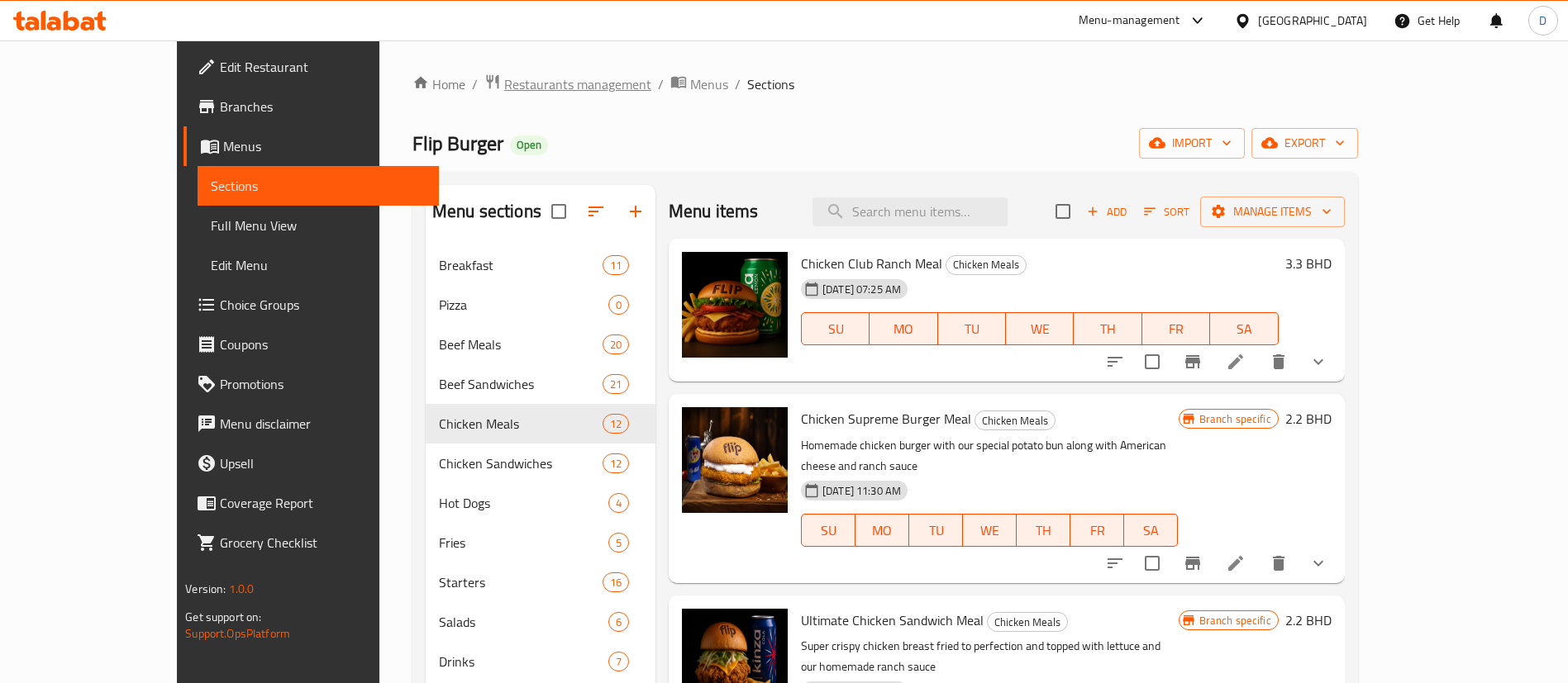
click at [505, 76] on span "Restaurants management" at bounding box center [578, 84] width 147 height 20
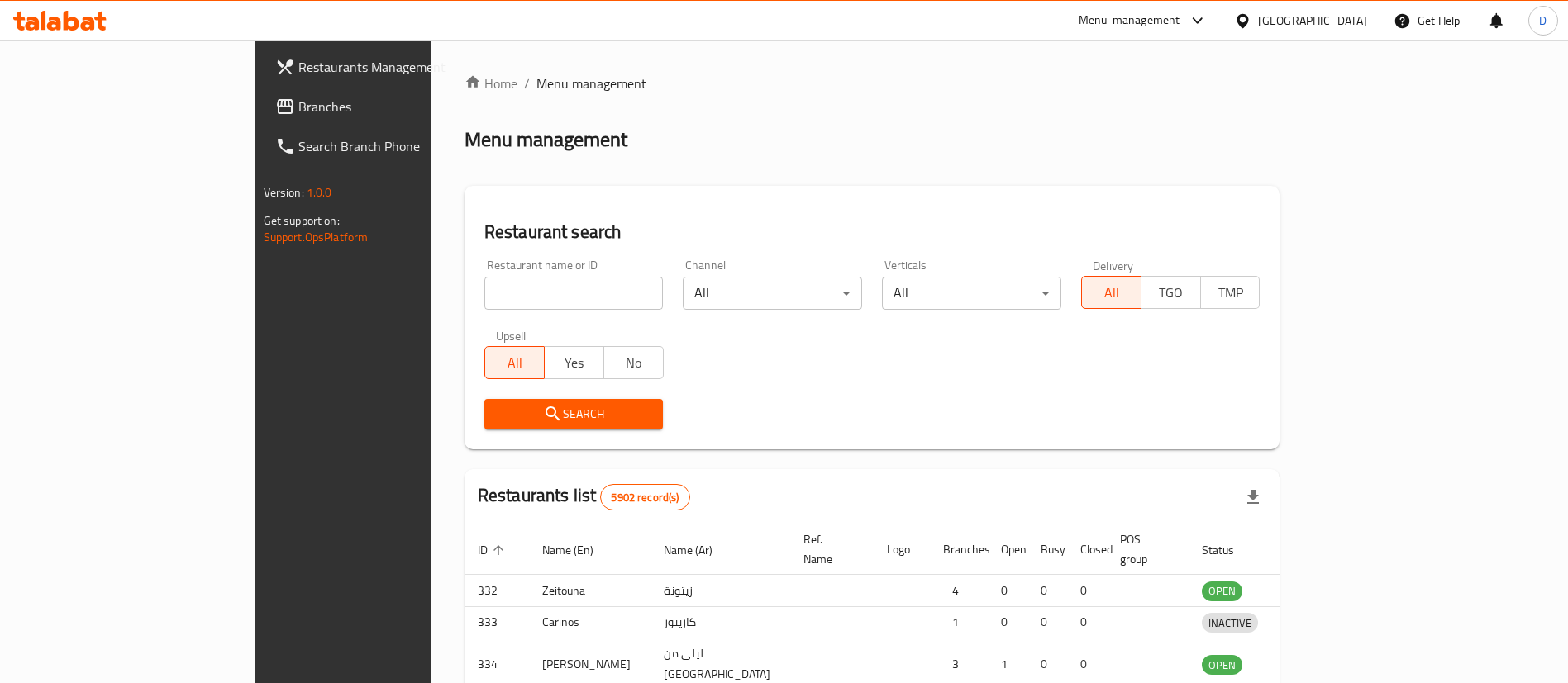
click at [465, 333] on div "Home / Menu management Menu management Restaurant search Restaurant name or ID …" at bounding box center [872, 532] width 816 height 916
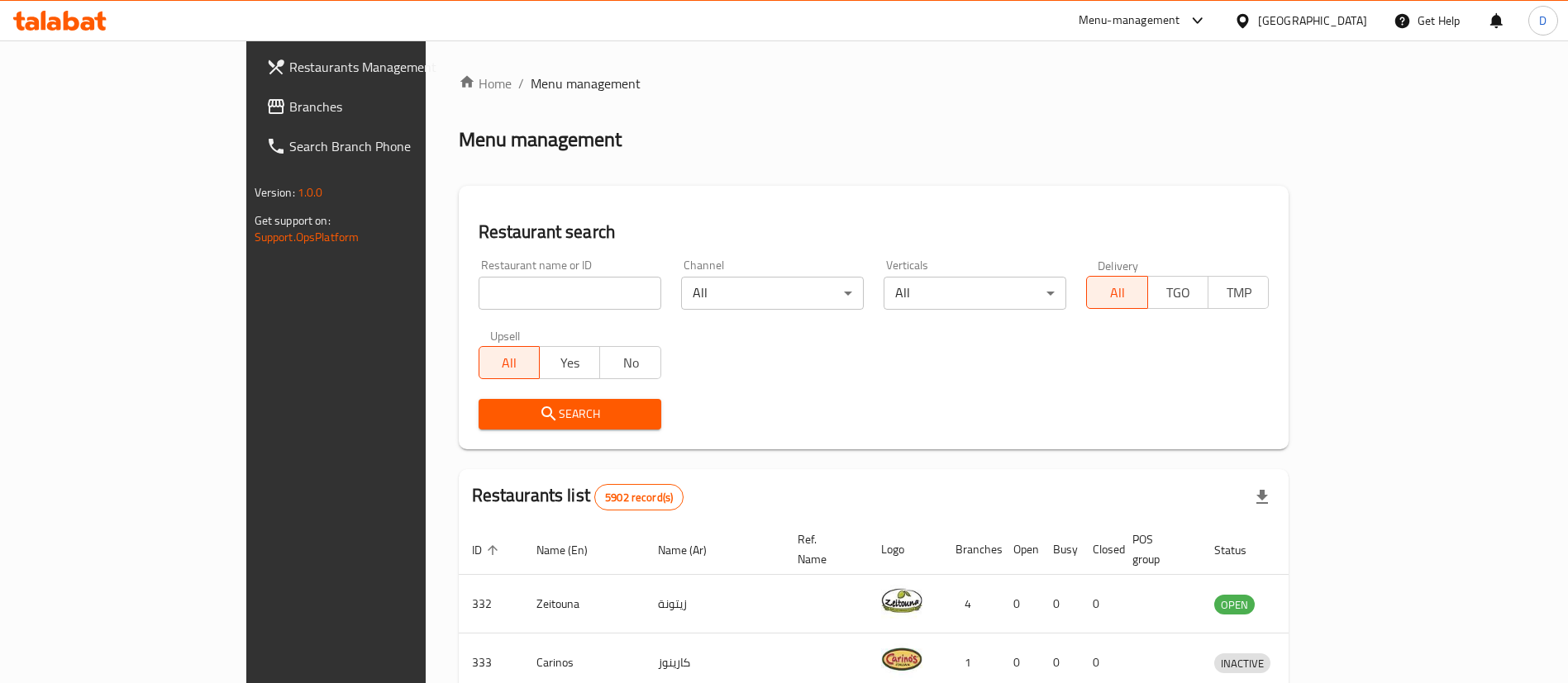
click at [479, 293] on input "search" at bounding box center [570, 293] width 182 height 33
click at [479, 281] on input "search" at bounding box center [570, 293] width 182 height 33
type input "grab n"
click button "Search" at bounding box center [570, 414] width 182 height 30
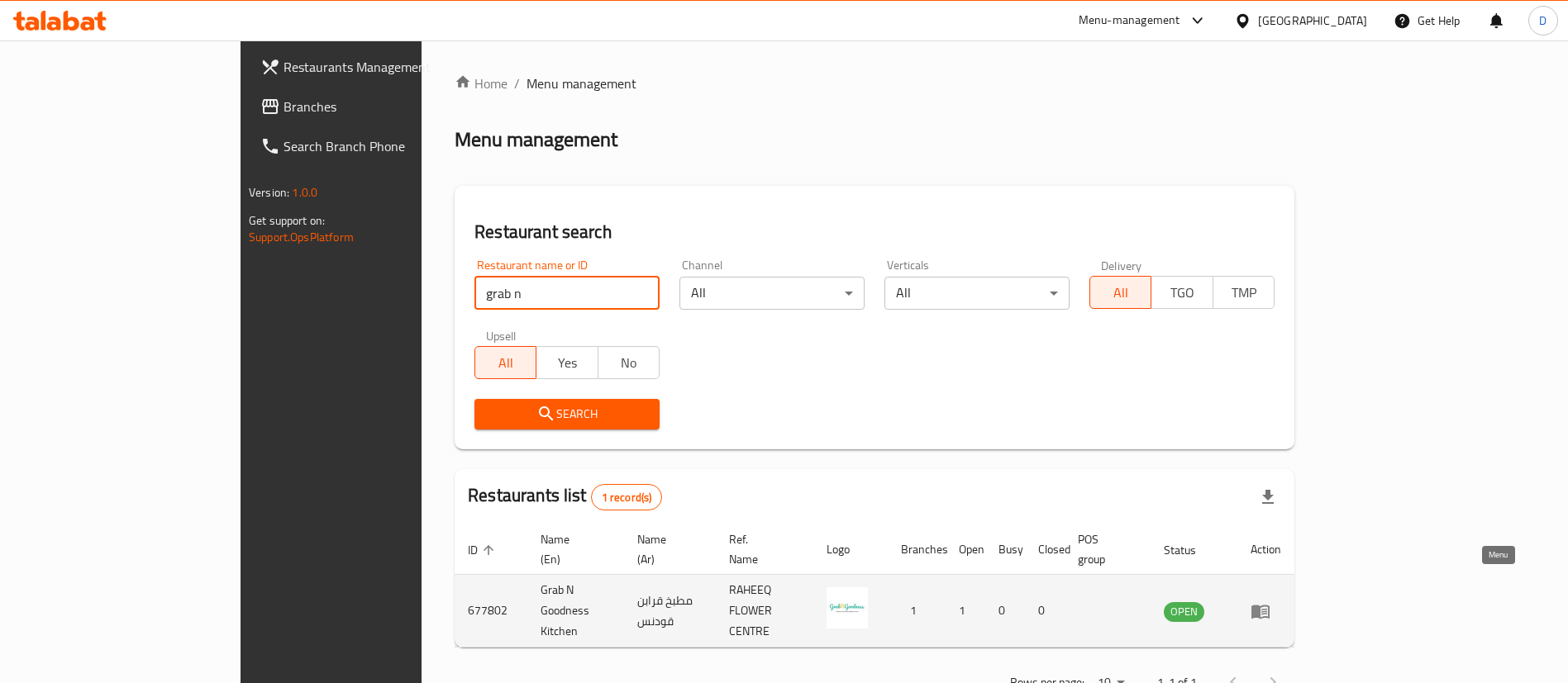
click at [1270, 605] on icon "enhanced table" at bounding box center [1261, 612] width 18 height 14
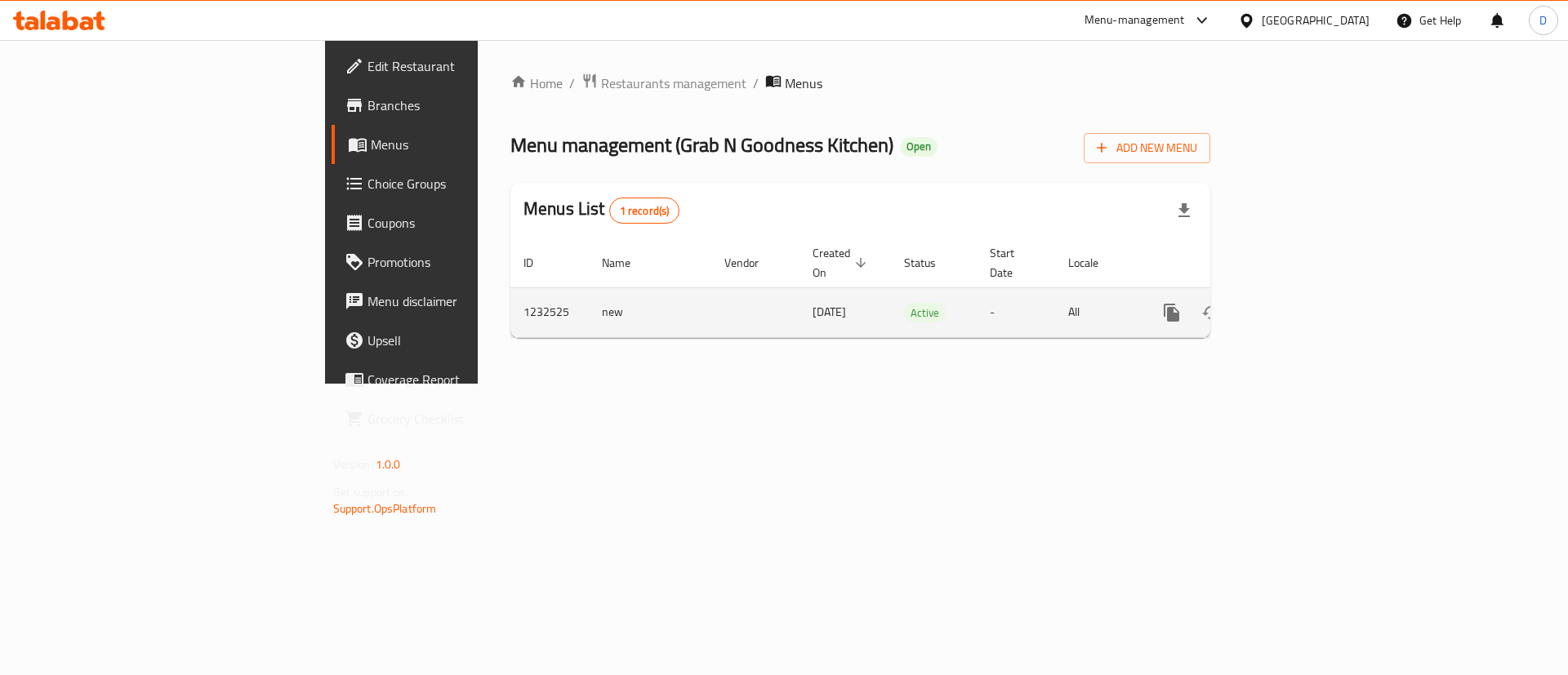
click at [1299, 303] on icon "enhanced table" at bounding box center [1289, 313] width 19 height 19
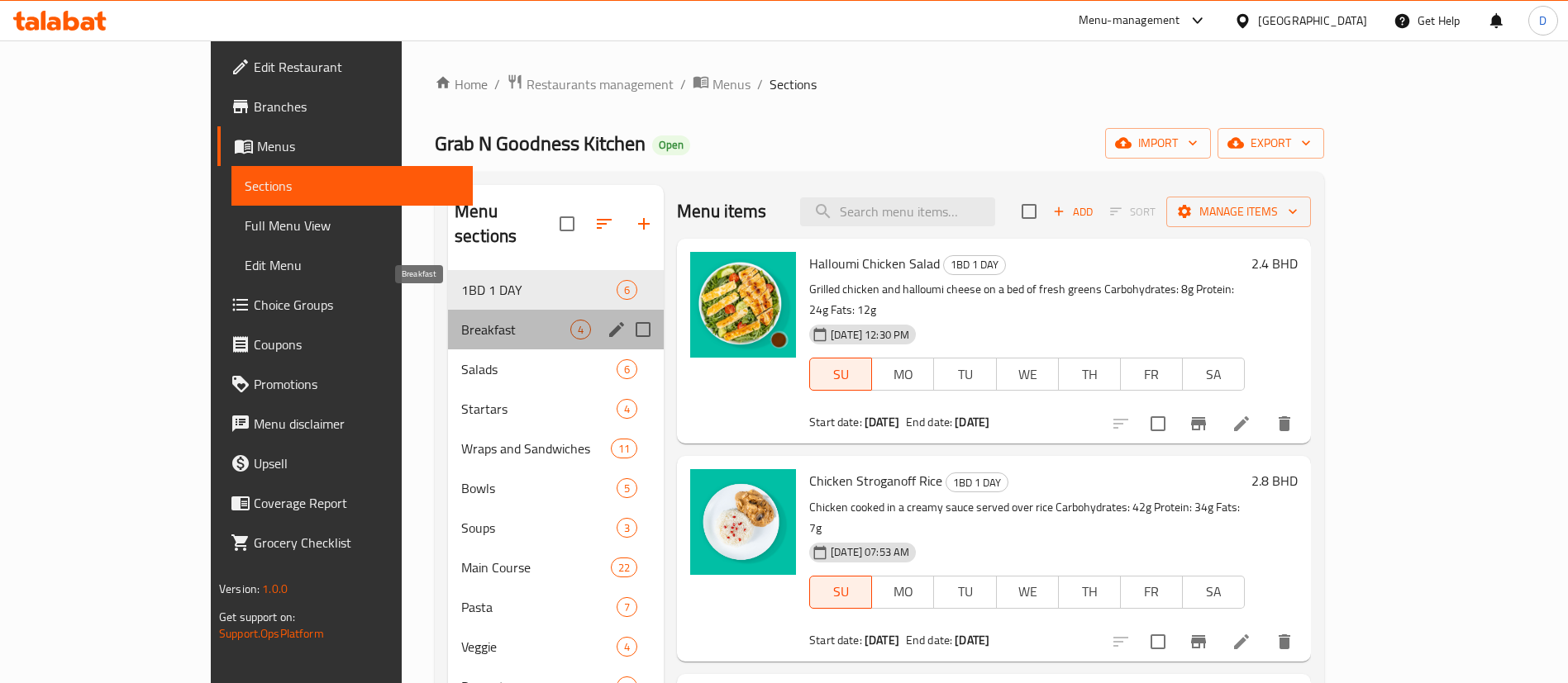
click at [461, 320] on span "Breakfast" at bounding box center [515, 330] width 109 height 20
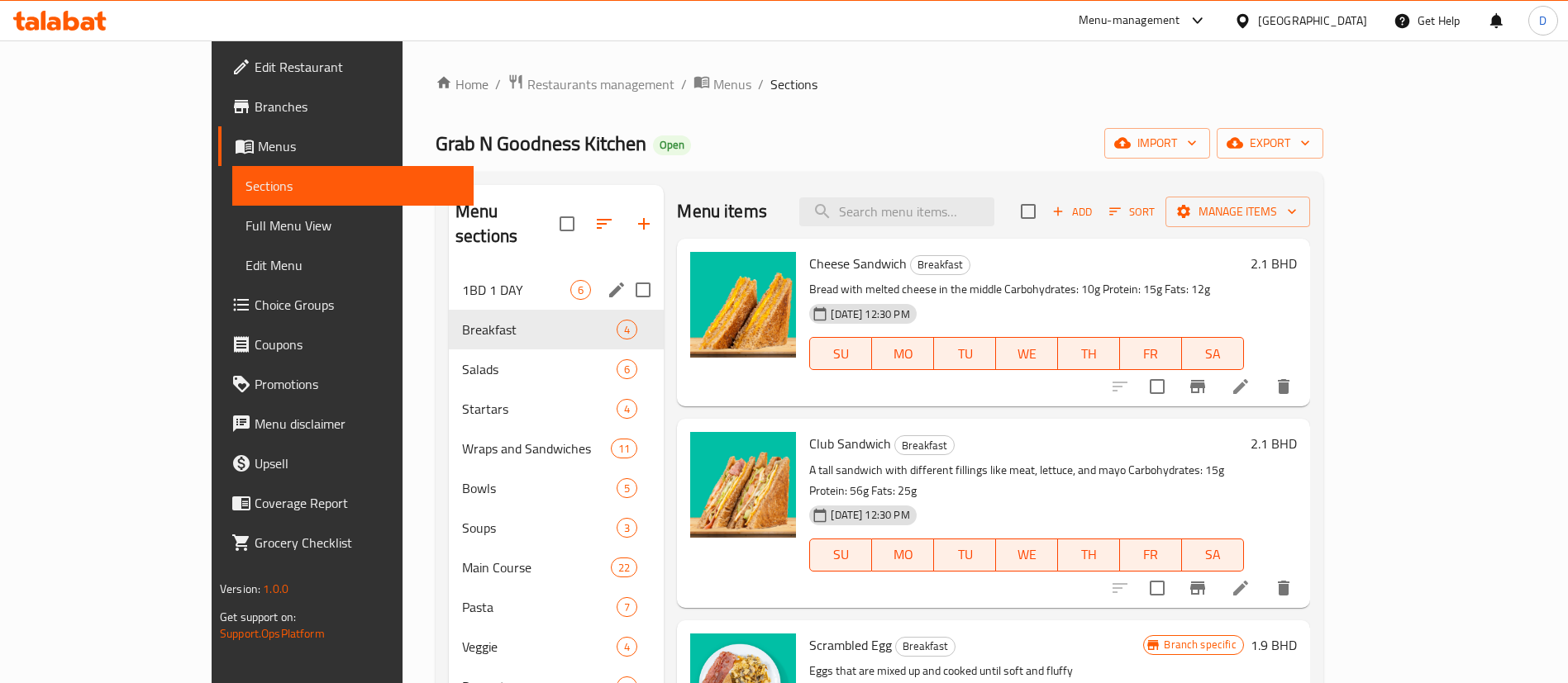
click at [449, 282] on div "1BD 1 DAY 6" at bounding box center [556, 290] width 215 height 40
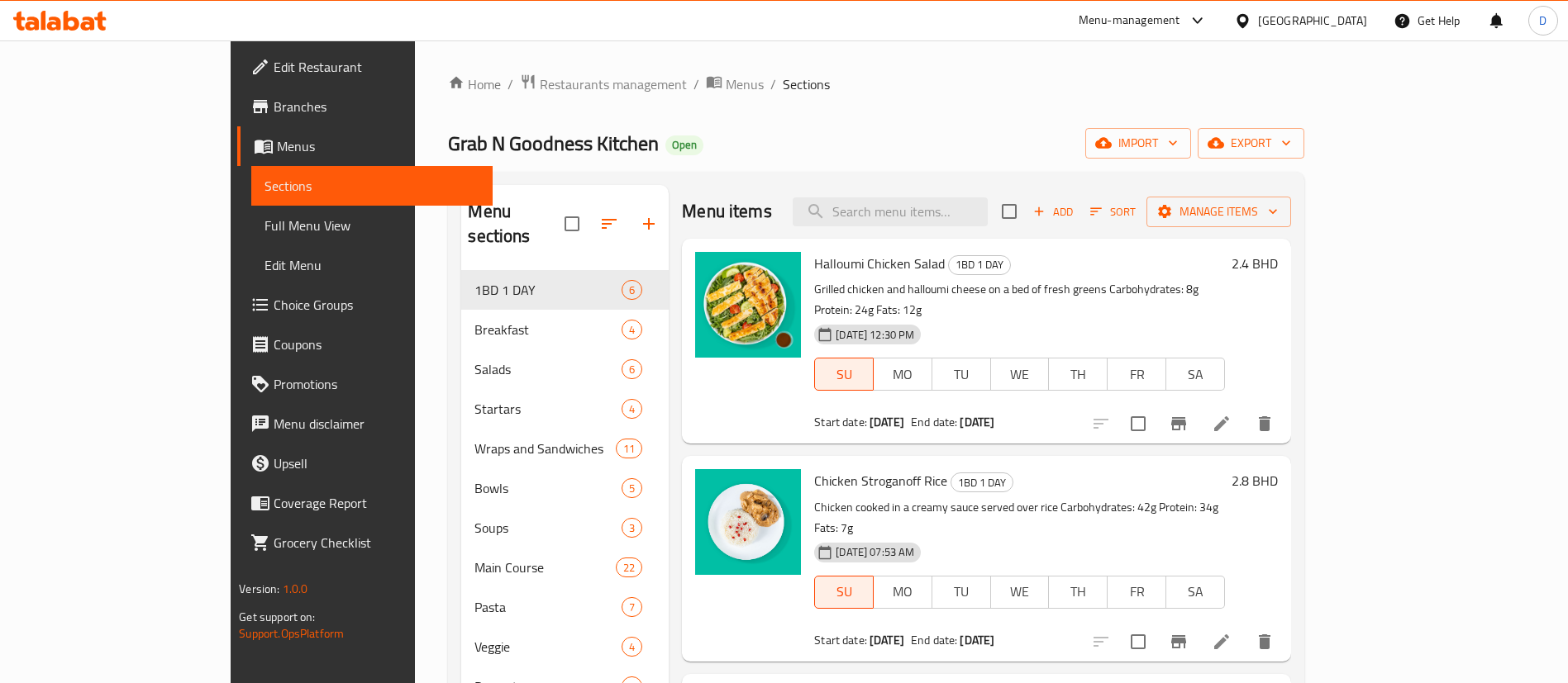
click at [274, 111] on span "Branches" at bounding box center [376, 107] width 206 height 20
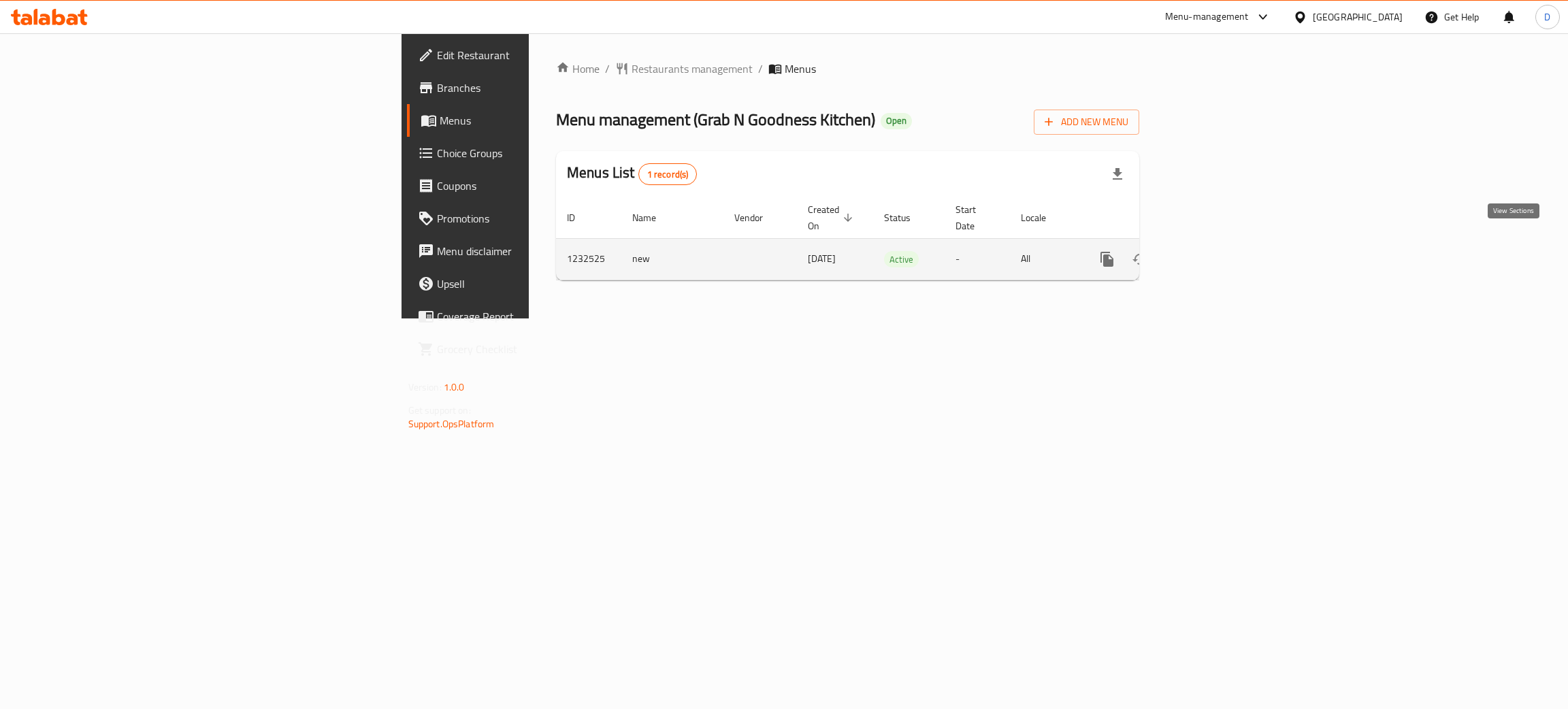
click at [1214, 251] on icon "enhanced table" at bounding box center [1205, 259] width 16 height 16
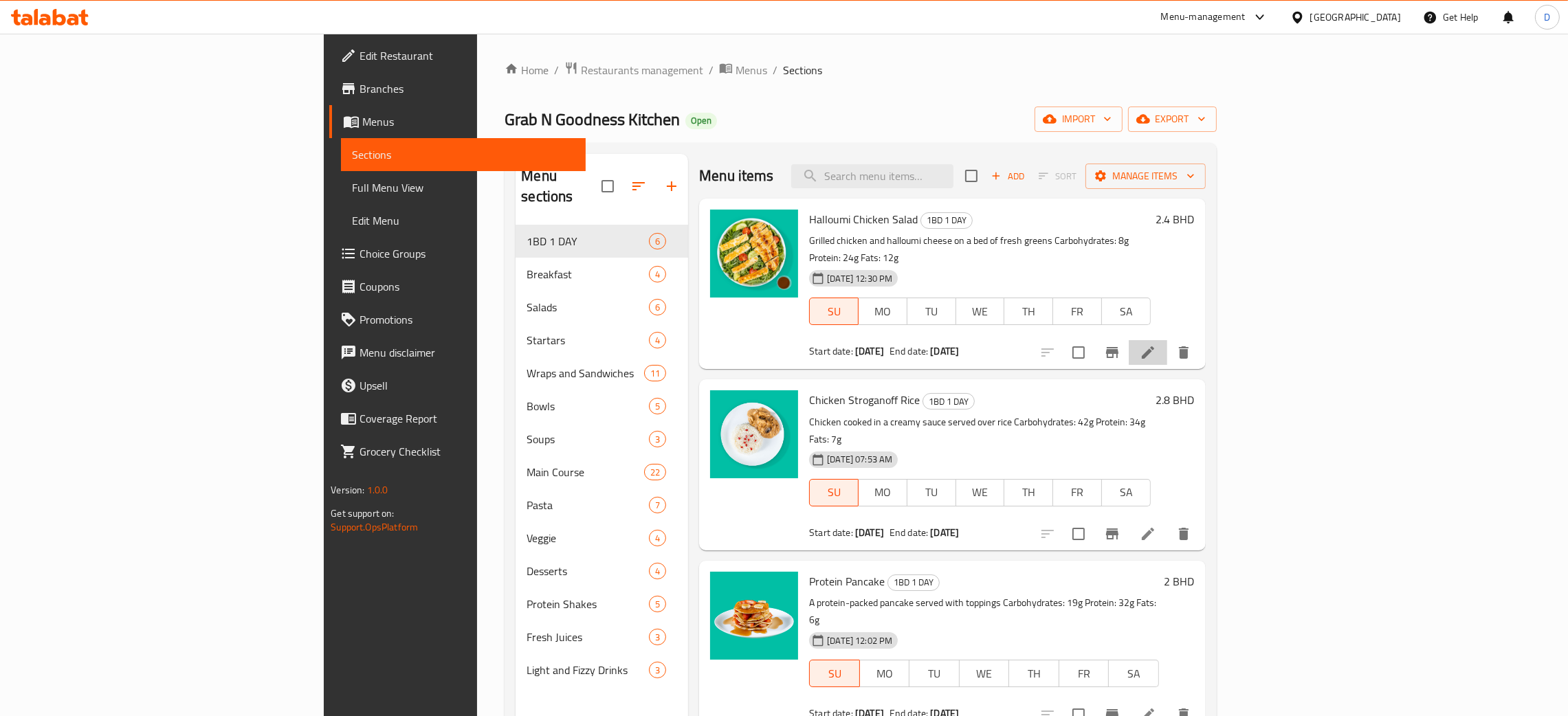
click at [1168, 341] on li at bounding box center [1148, 352] width 38 height 24
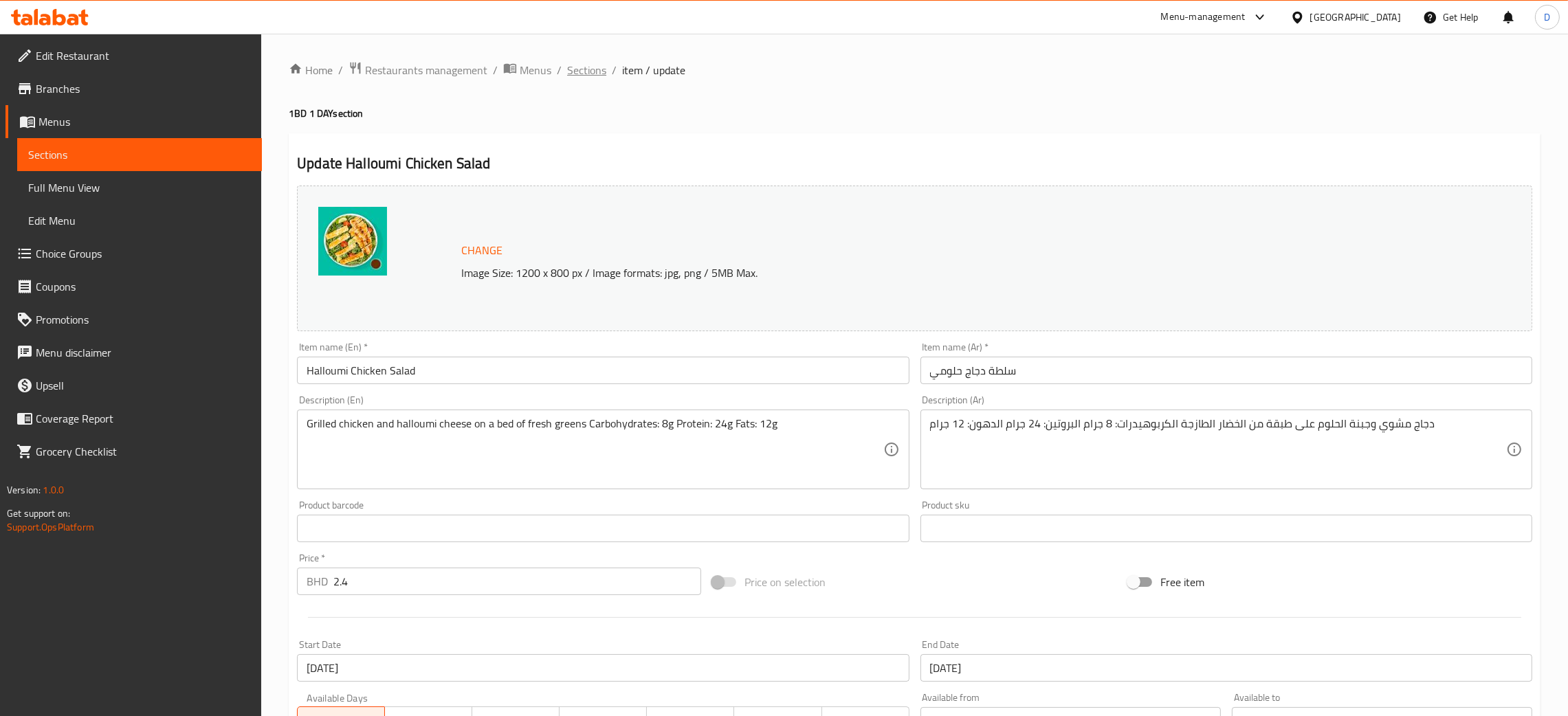
click at [584, 66] on span "Sections" at bounding box center [586, 70] width 39 height 16
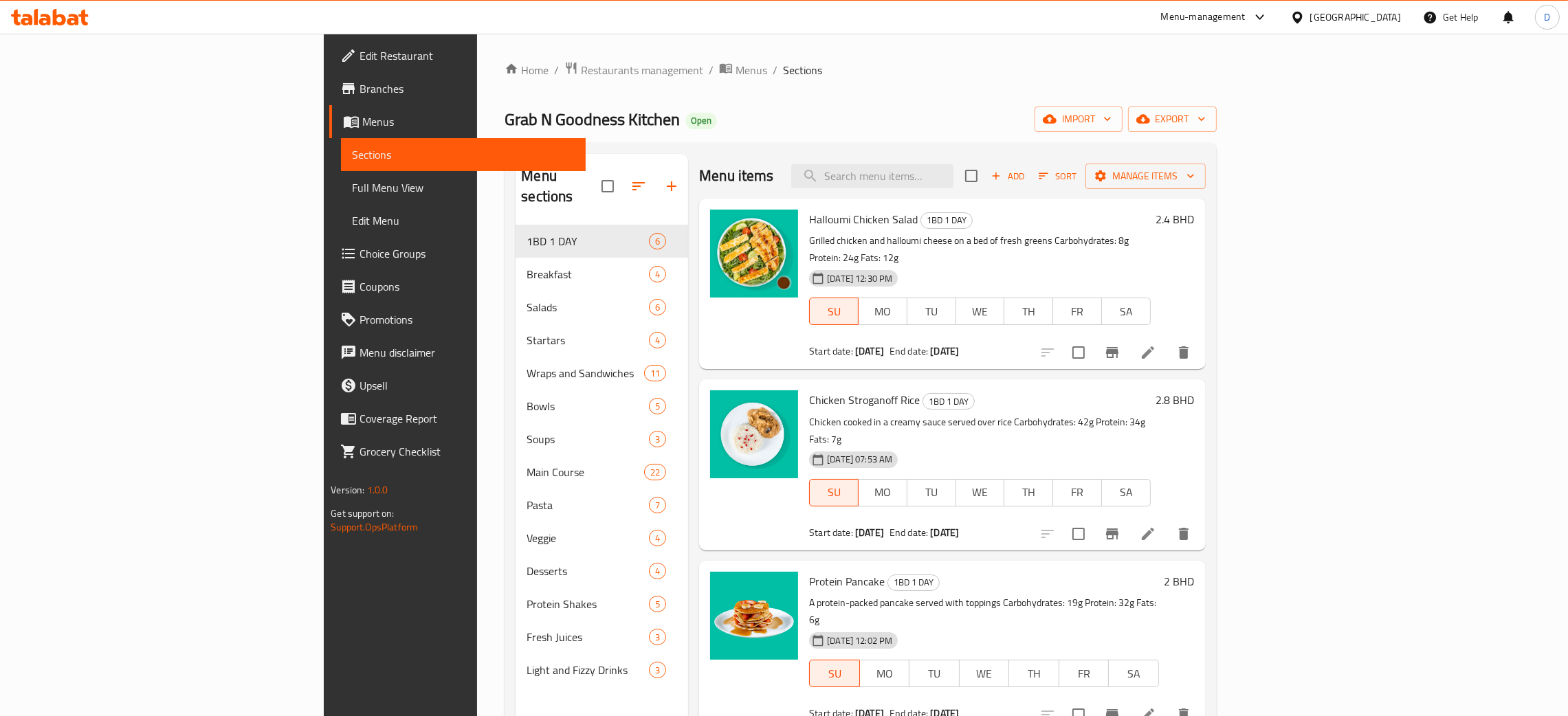
click at [1157, 526] on icon at bounding box center [1148, 534] width 16 height 16
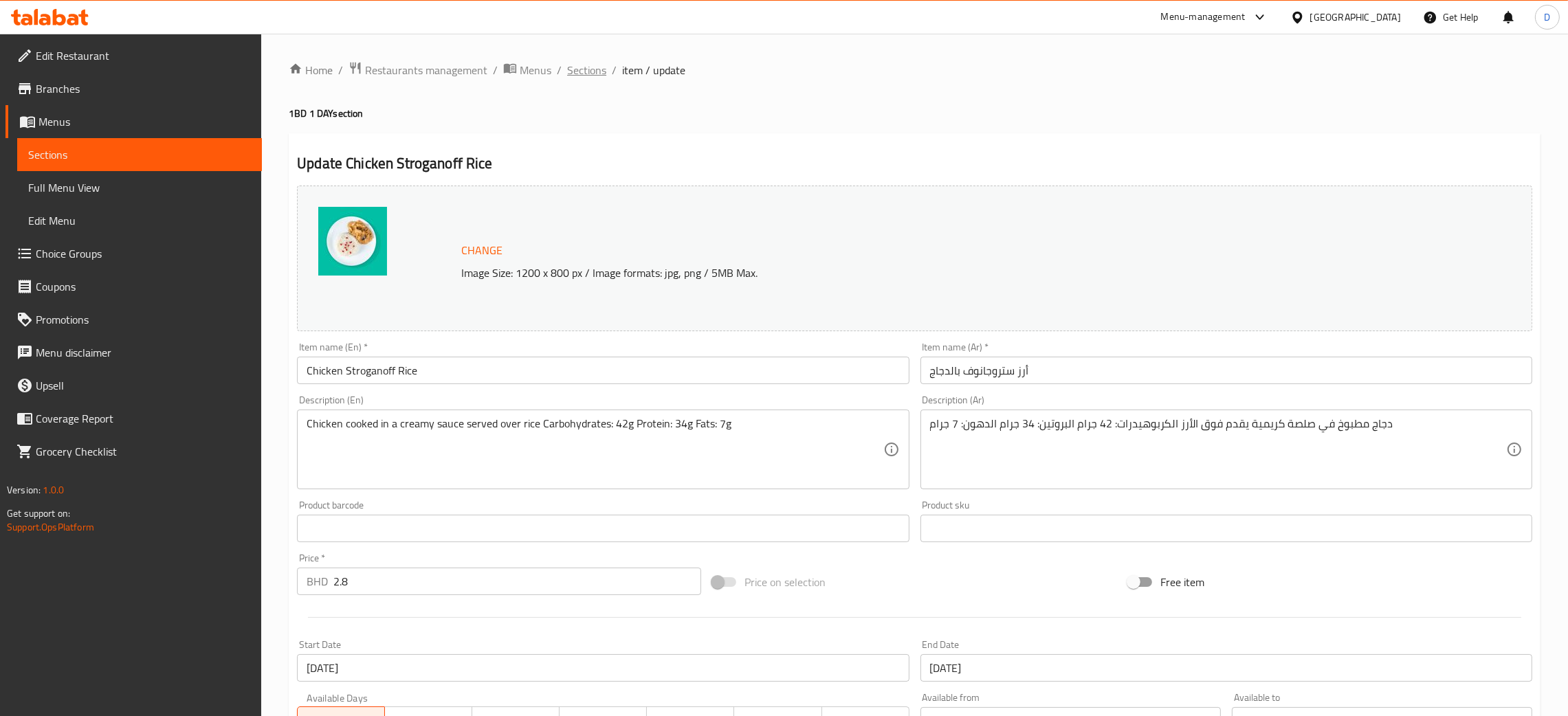
click at [591, 63] on span "Sections" at bounding box center [586, 70] width 39 height 16
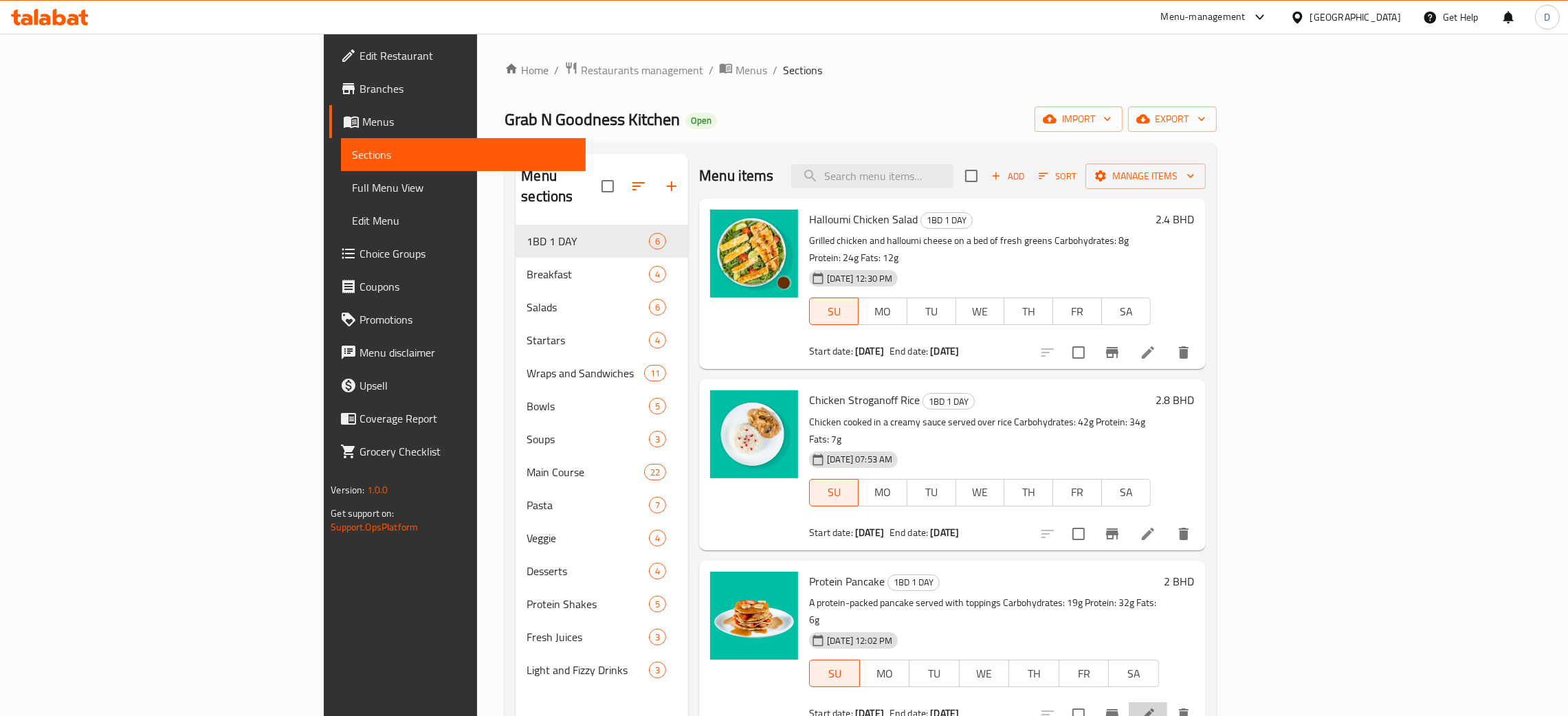
click at [1168, 703] on li at bounding box center [1148, 715] width 38 height 24
